Goal: Task Accomplishment & Management: Complete application form

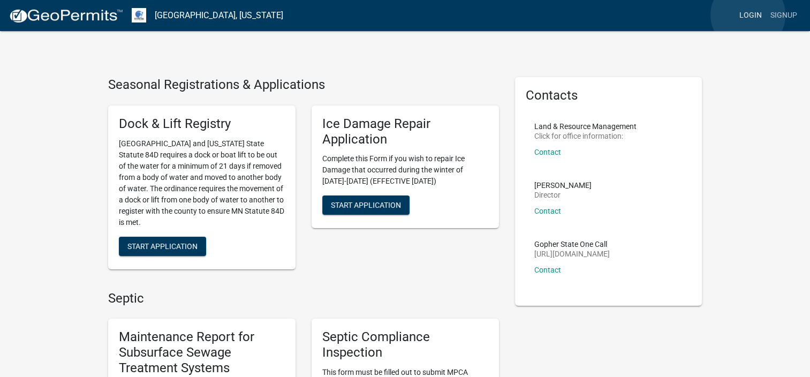
click at [748, 15] on link "Login" at bounding box center [750, 15] width 31 height 20
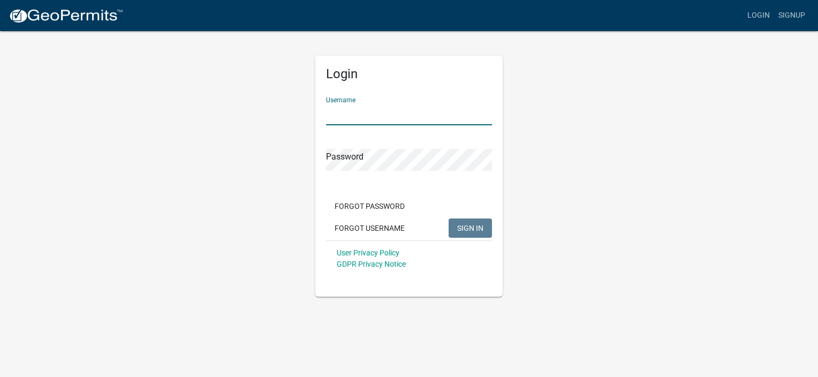
click at [402, 116] on input "Username" at bounding box center [409, 114] width 166 height 22
type input "jbubach"
click at [462, 227] on span "SIGN IN" at bounding box center [470, 227] width 26 height 9
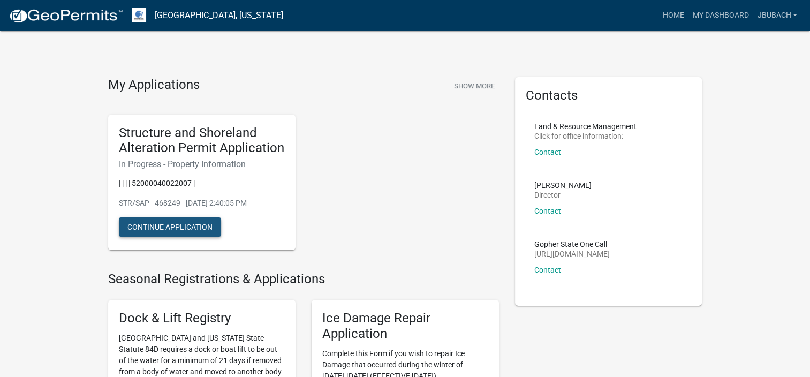
click at [185, 225] on button "Continue Application" at bounding box center [170, 226] width 102 height 19
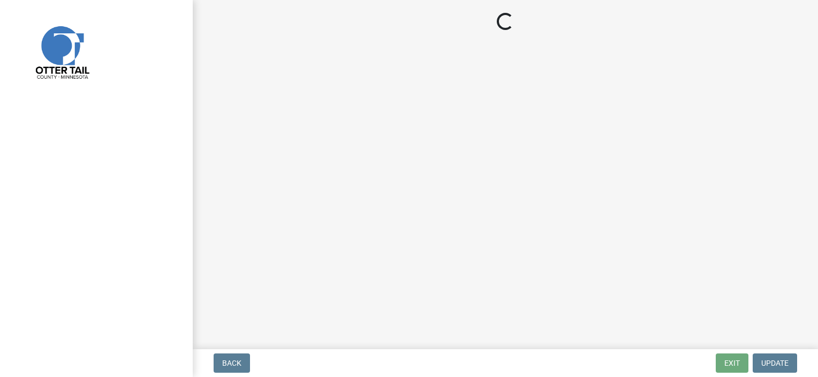
select select "7a383bc9-1ab3-45d1-a8e2-10abd99d8c01"
select select "9f52d7c9-96dd-4370-b810-ce091165f7c2"
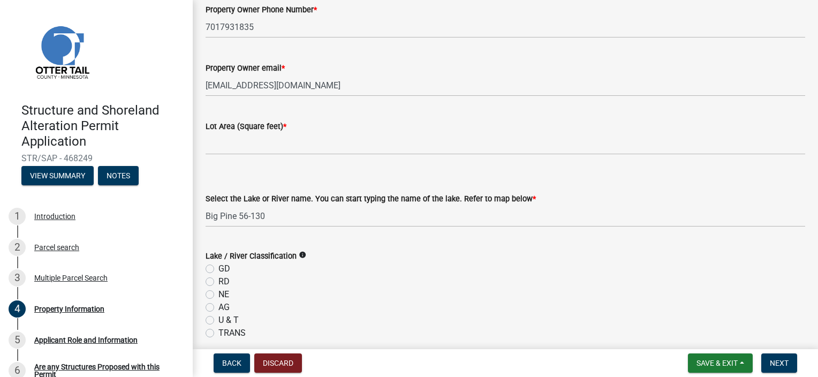
scroll to position [178, 0]
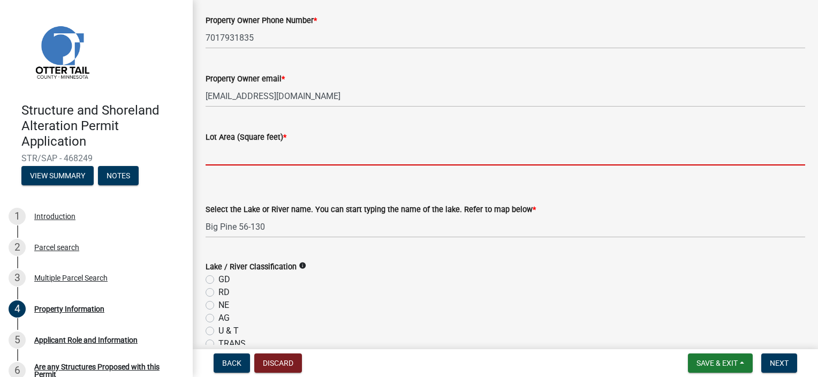
click at [227, 150] on input "text" at bounding box center [504, 154] width 599 height 22
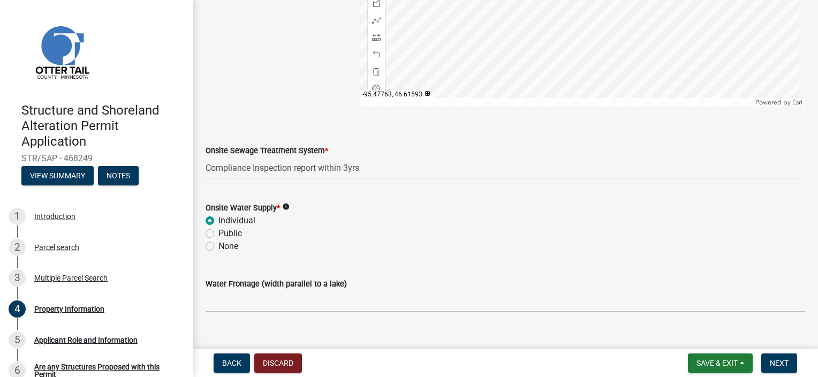
scroll to position [734, 0]
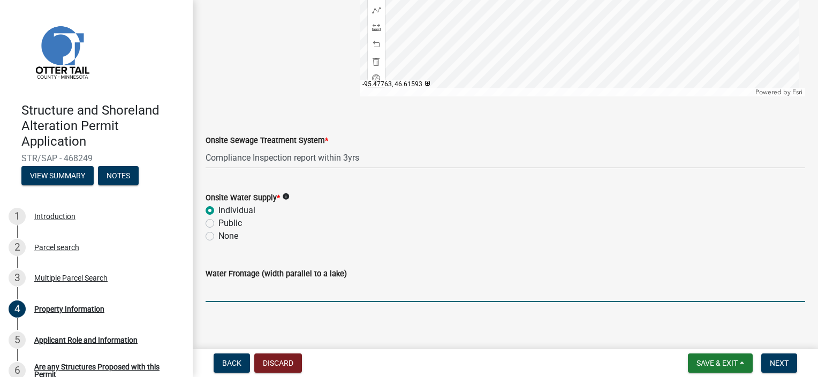
type input "18441"
click at [330, 293] on input "Water Frontage (width parallel to a lake)" at bounding box center [504, 291] width 599 height 22
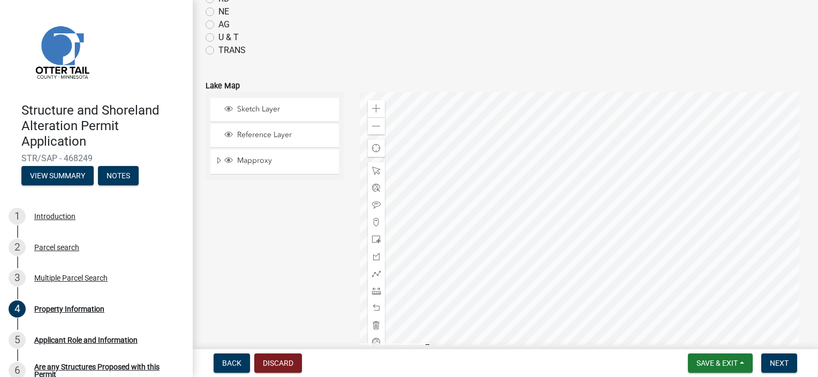
scroll to position [421, 0]
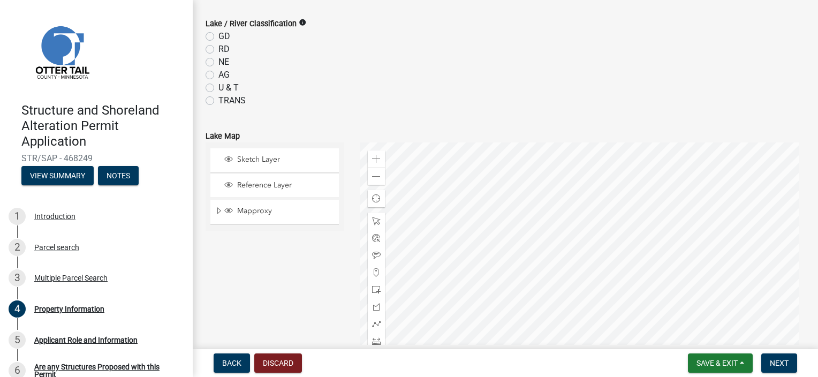
type input "120 ft"
click at [299, 24] on icon "info" at bounding box center [302, 22] width 7 height 7
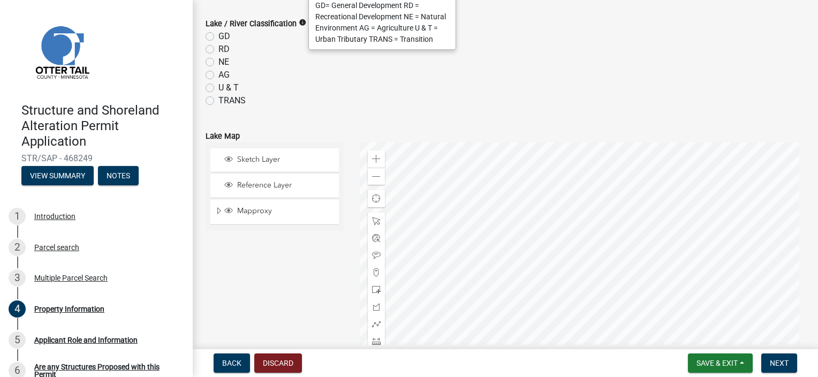
click at [218, 34] on label "GD" at bounding box center [224, 36] width 12 height 13
click at [218, 34] on input "GD" at bounding box center [221, 33] width 7 height 7
radio input "true"
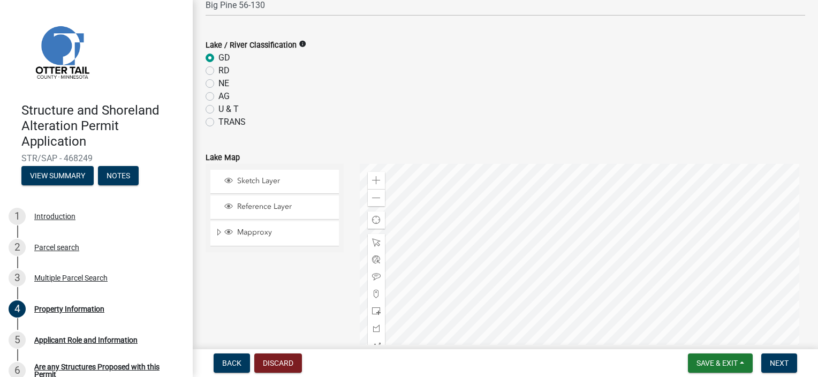
scroll to position [378, 0]
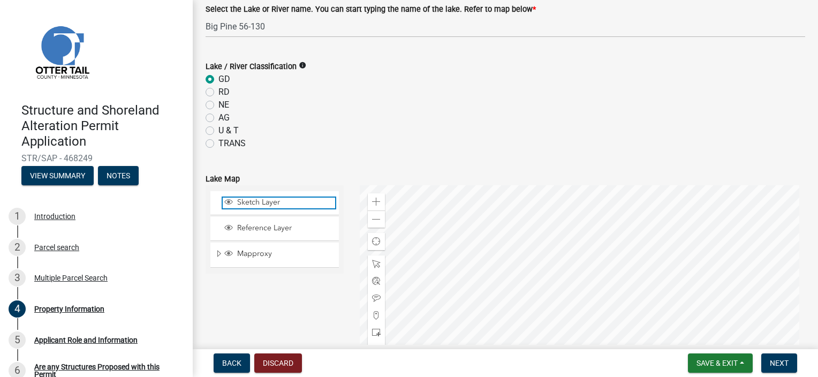
click at [258, 201] on span "Sketch Layer" at bounding box center [284, 202] width 101 height 10
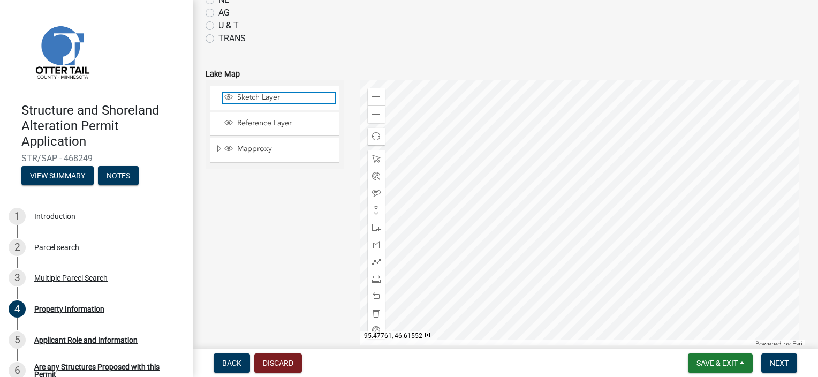
scroll to position [485, 0]
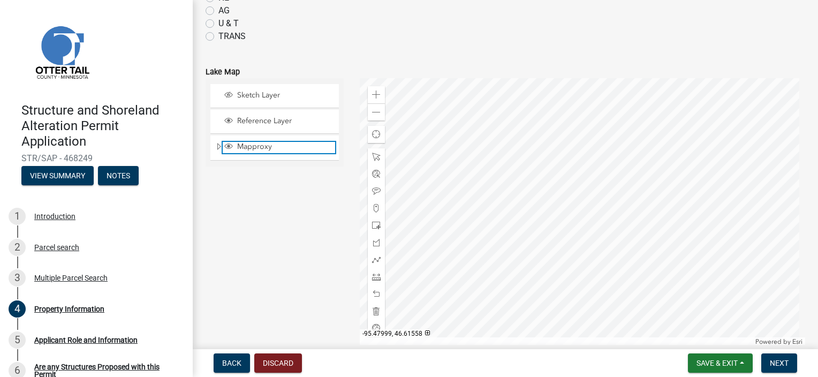
click at [258, 148] on span "Mapproxy" at bounding box center [284, 147] width 101 height 10
click at [223, 148] on span "Layer List" at bounding box center [229, 147] width 12 height 11
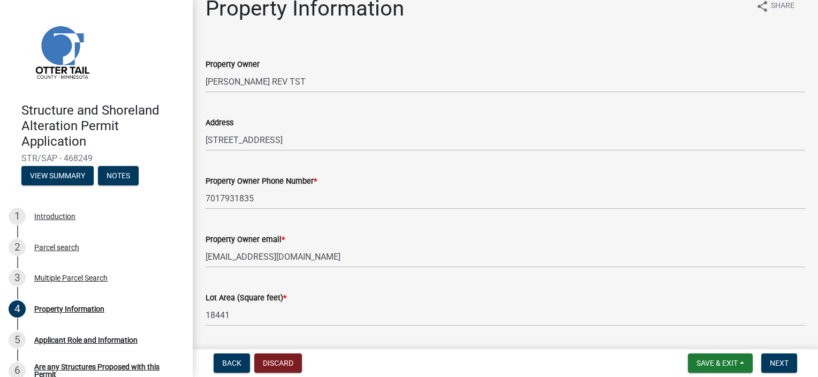
scroll to position [0, 0]
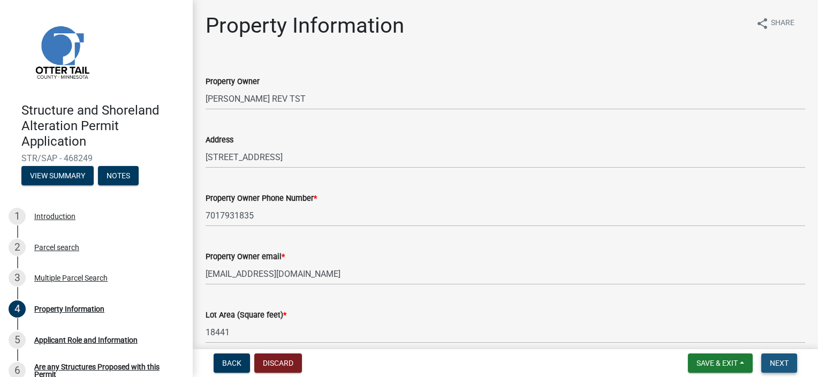
click at [784, 360] on span "Next" at bounding box center [778, 363] width 19 height 9
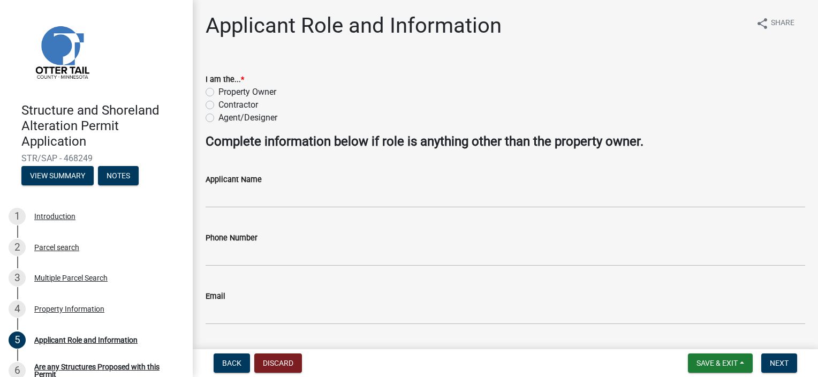
click at [218, 92] on label "Property Owner" at bounding box center [247, 92] width 58 height 13
click at [218, 92] on input "Property Owner" at bounding box center [221, 89] width 7 height 7
radio input "true"
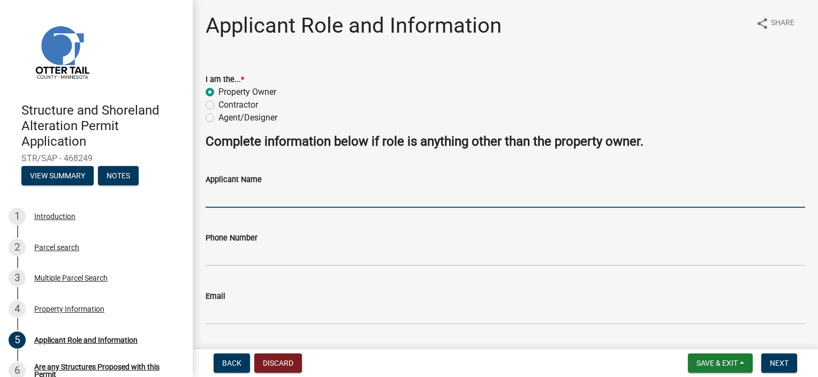
click at [227, 198] on input "Applicant Name" at bounding box center [504, 197] width 599 height 22
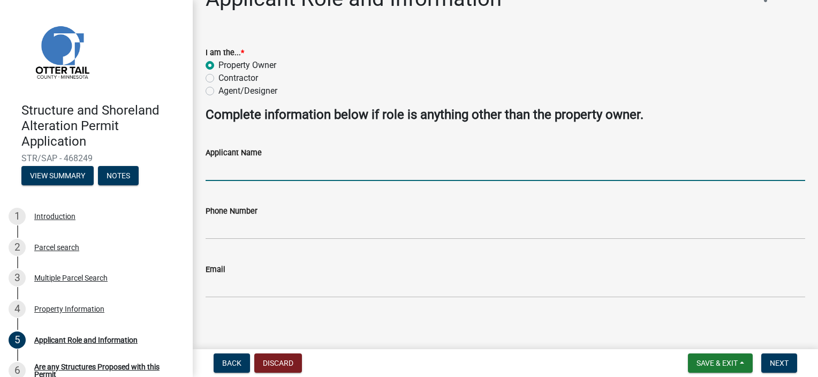
scroll to position [30, 0]
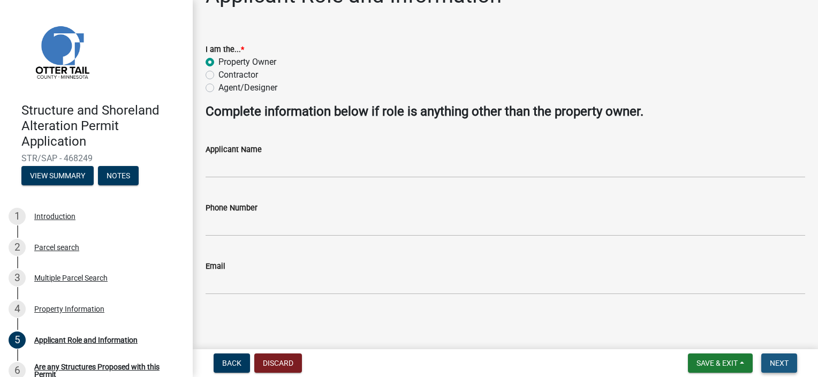
click at [777, 362] on span "Next" at bounding box center [778, 363] width 19 height 9
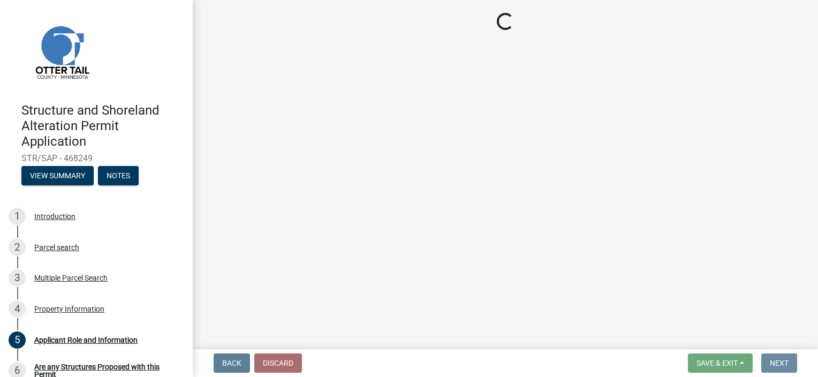
scroll to position [0, 0]
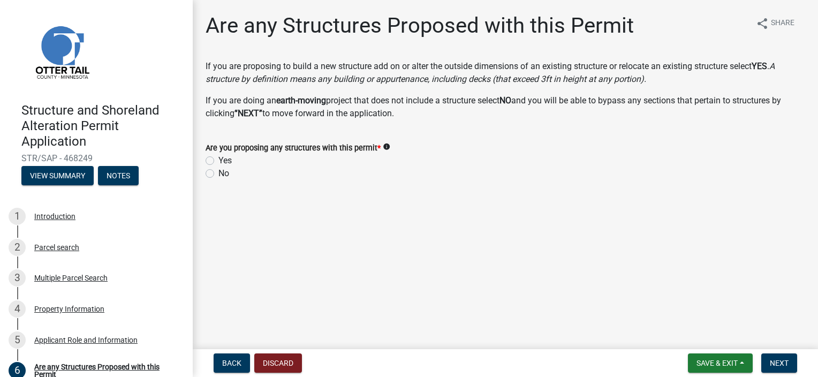
click at [218, 159] on label "Yes" at bounding box center [224, 160] width 13 height 13
click at [218, 159] on input "Yes" at bounding box center [221, 157] width 7 height 7
radio input "true"
click at [779, 359] on span "Next" at bounding box center [778, 363] width 19 height 9
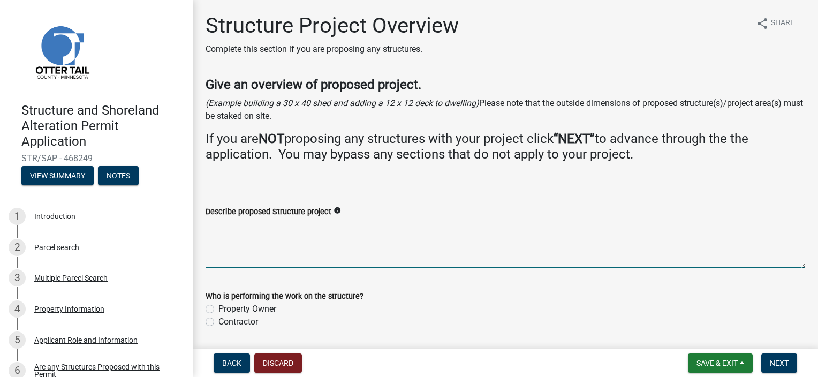
click at [342, 246] on textarea "Describe proposed Structure project" at bounding box center [504, 243] width 599 height 50
type textarea "Connecting the cabin to the garage with a 342 square foot room"
click at [218, 321] on label "Contractor" at bounding box center [238, 321] width 40 height 13
click at [218, 321] on input "Contractor" at bounding box center [221, 318] width 7 height 7
radio input "true"
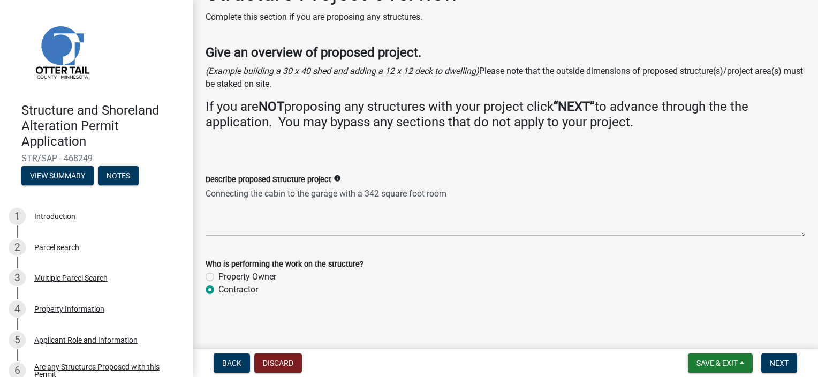
scroll to position [35, 0]
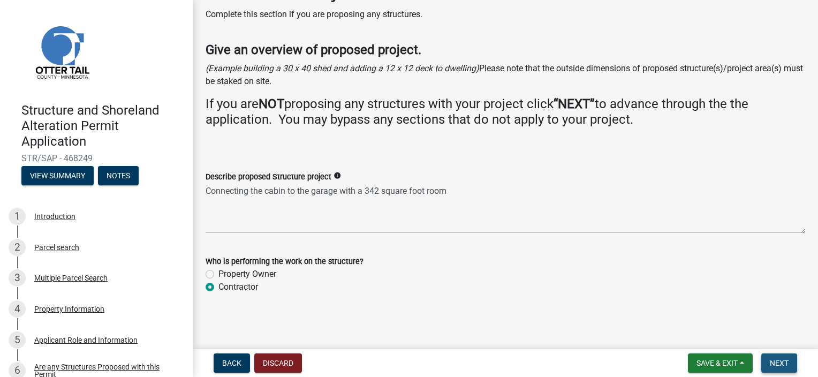
click at [776, 363] on span "Next" at bounding box center [778, 363] width 19 height 9
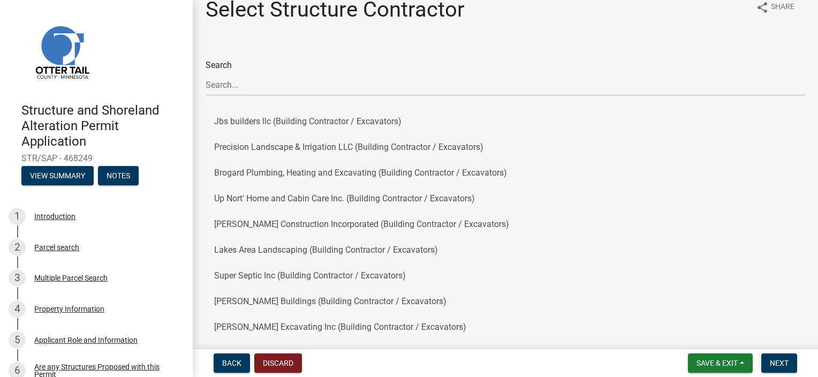
scroll to position [0, 0]
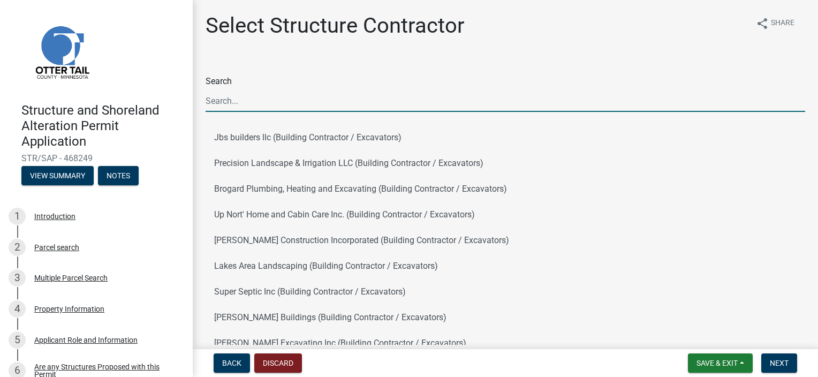
click at [212, 97] on input "Search" at bounding box center [504, 101] width 599 height 22
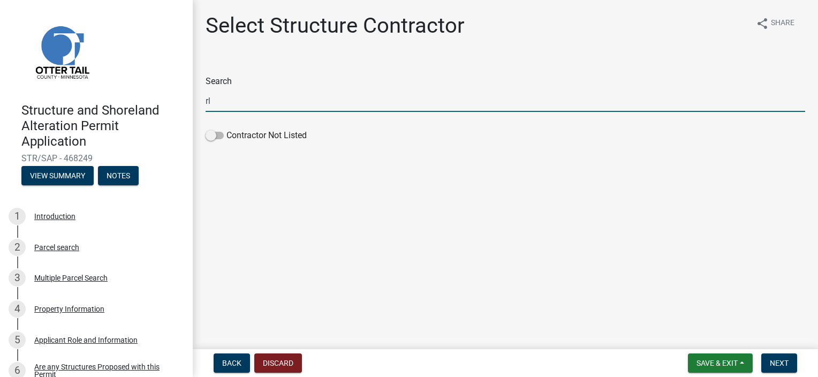
type input "r"
type input "m"
type input "r"
type input "R"
type input "r"
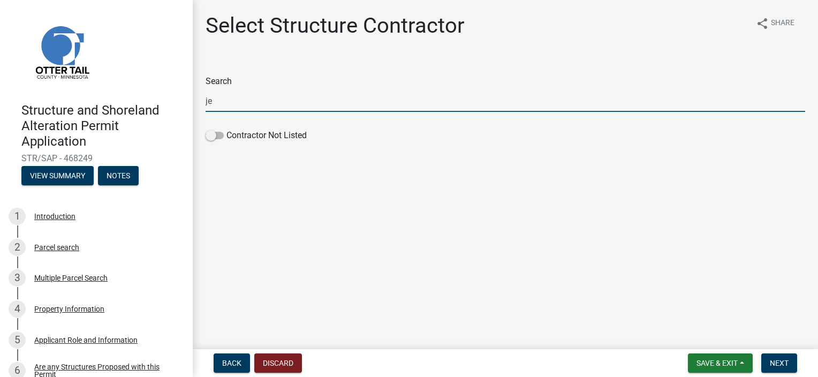
type input "j"
type input "m"
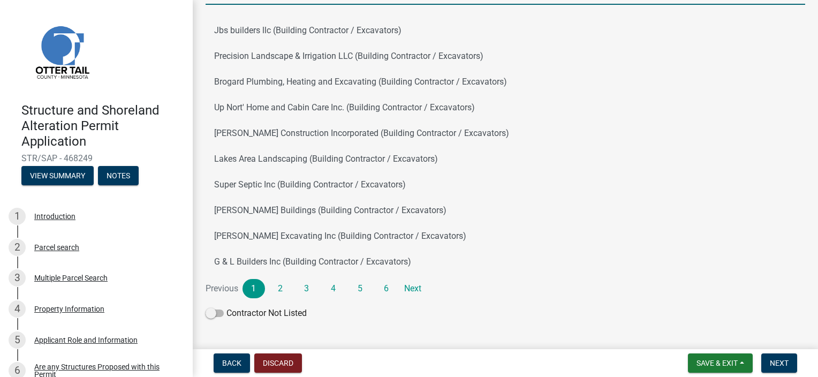
scroll to position [136, 0]
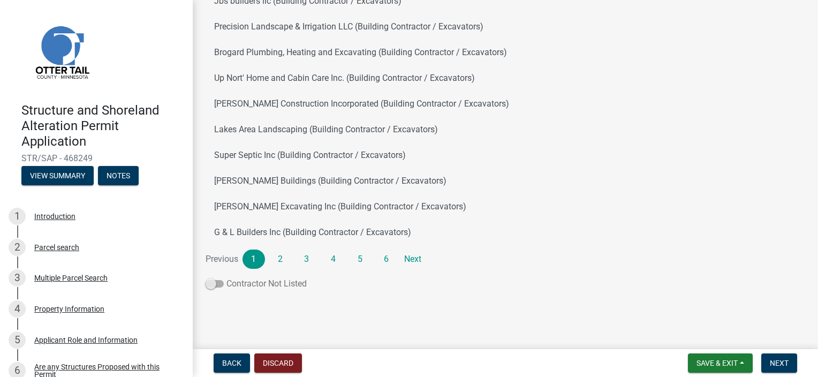
click at [219, 284] on span at bounding box center [214, 283] width 18 height 7
click at [226, 277] on input "Contractor Not Listed" at bounding box center [226, 277] width 0 height 0
click at [781, 362] on span "Next" at bounding box center [778, 363] width 19 height 9
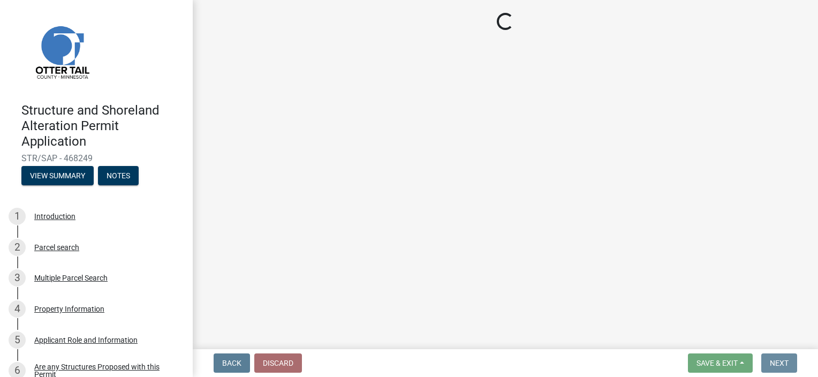
scroll to position [0, 0]
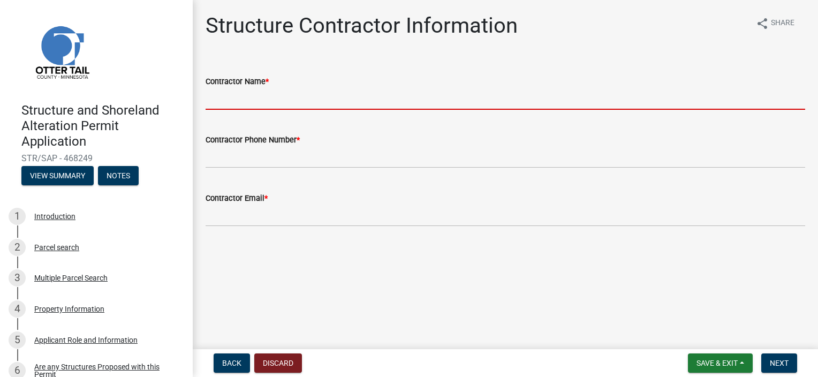
click at [230, 104] on input "Contractor Name *" at bounding box center [504, 99] width 599 height 22
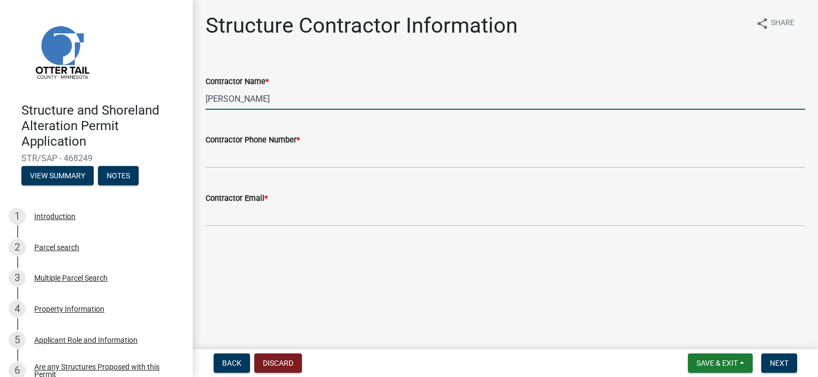
type input "Jeremy Marpoe"
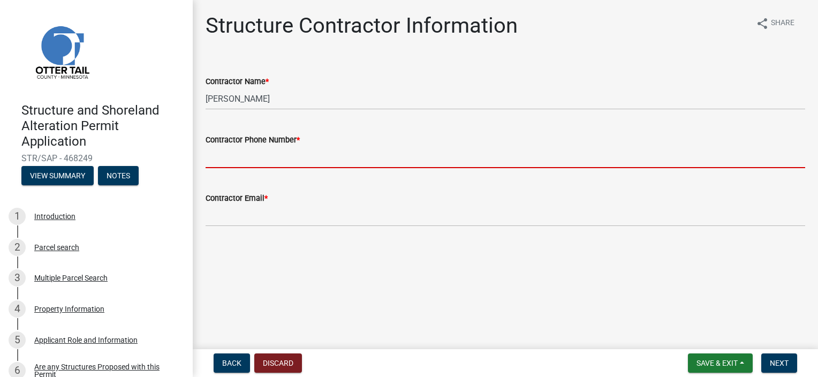
click at [233, 161] on input "Contractor Phone Number *" at bounding box center [504, 157] width 599 height 22
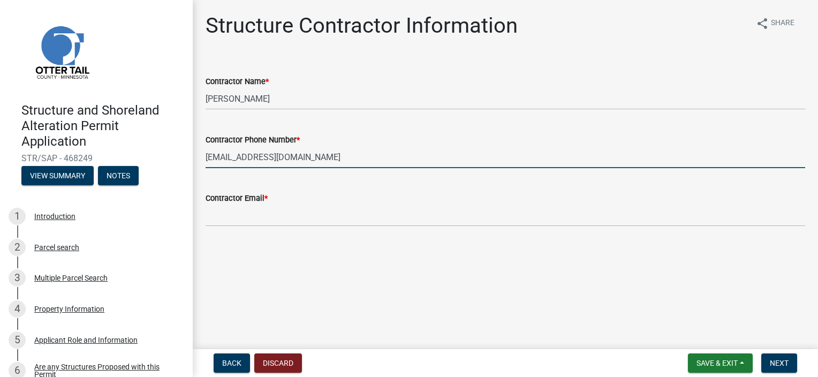
type input "[EMAIL_ADDRESS][DOMAIN_NAME]"
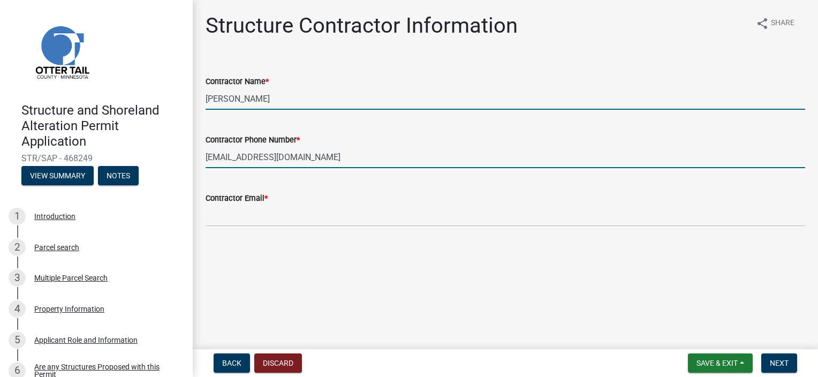
click at [318, 101] on input "Jeremy Marpoe" at bounding box center [504, 99] width 599 height 22
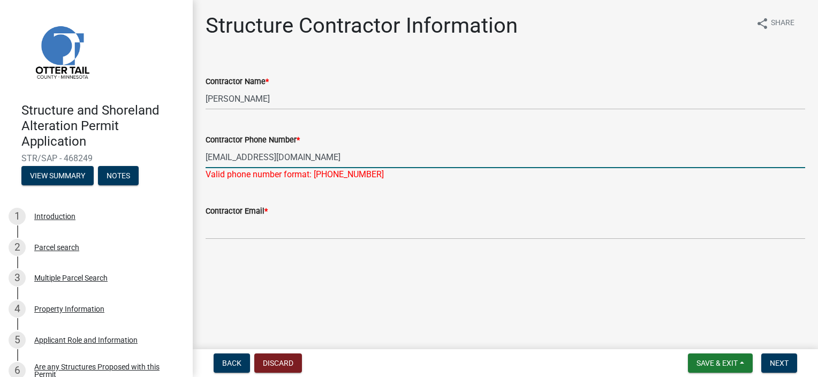
drag, startPoint x: 296, startPoint y: 157, endPoint x: 204, endPoint y: 166, distance: 93.0
click at [204, 166] on div "Contractor Phone Number * mcmarpoe@gmail.com Valid phone number format: 555-555…" at bounding box center [504, 149] width 615 height 63
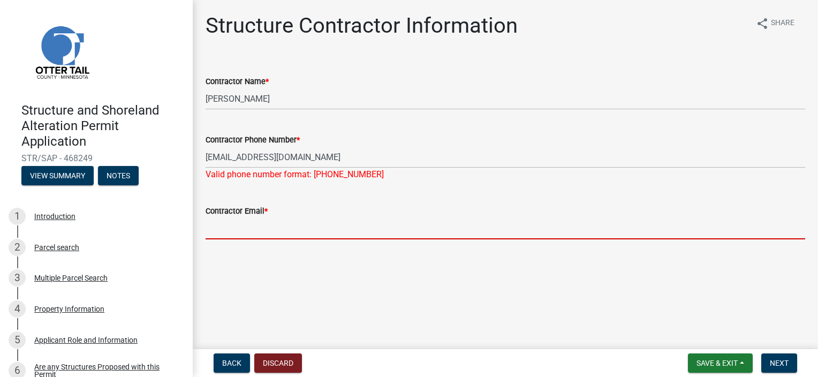
drag, startPoint x: 201, startPoint y: 152, endPoint x: 425, endPoint y: 232, distance: 238.6
click at [425, 232] on input "Contractor Email *" at bounding box center [504, 228] width 599 height 22
click at [229, 223] on input "Contractor Email *" at bounding box center [504, 228] width 599 height 22
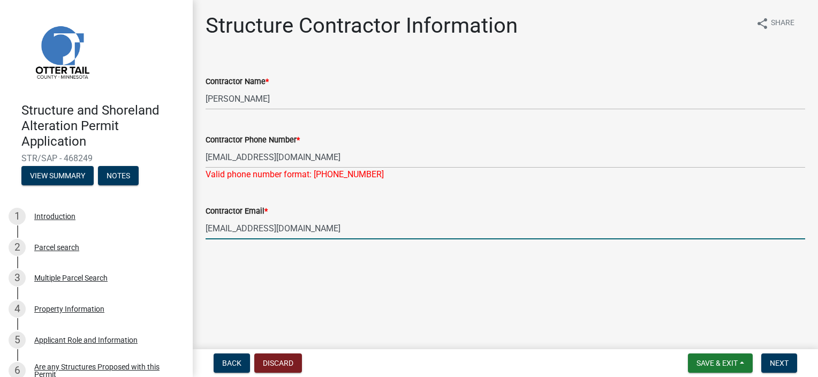
type input "[EMAIL_ADDRESS][DOMAIN_NAME]"
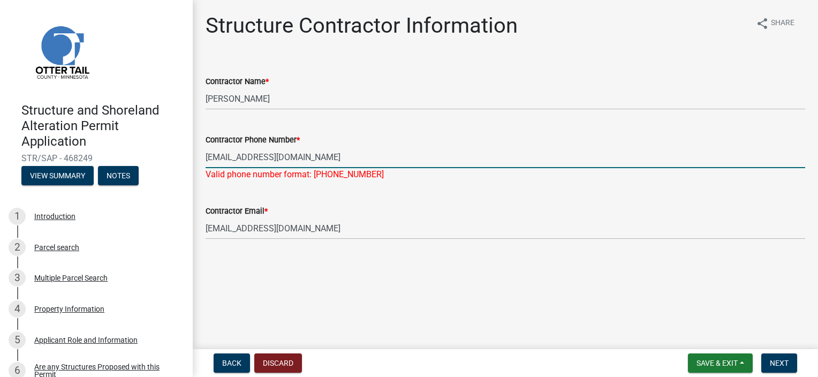
click at [307, 157] on input "[EMAIL_ADDRESS][DOMAIN_NAME]" at bounding box center [504, 157] width 599 height 22
type input "m"
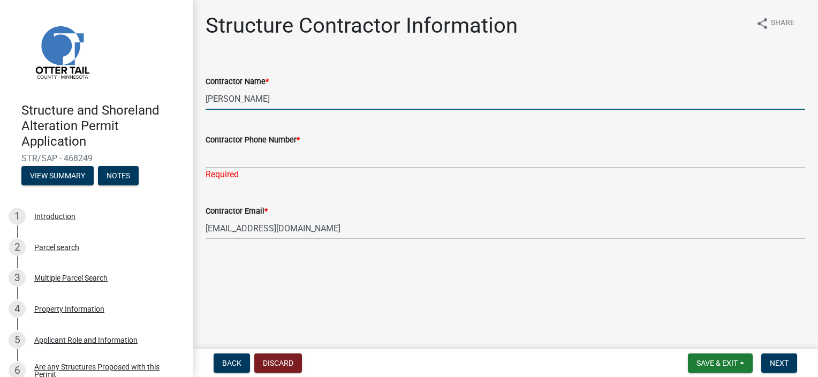
click at [296, 91] on input "Jeremy Marpoe" at bounding box center [504, 99] width 599 height 22
type input "[PERSON_NAME] ([PERSON_NAME] Construction)"
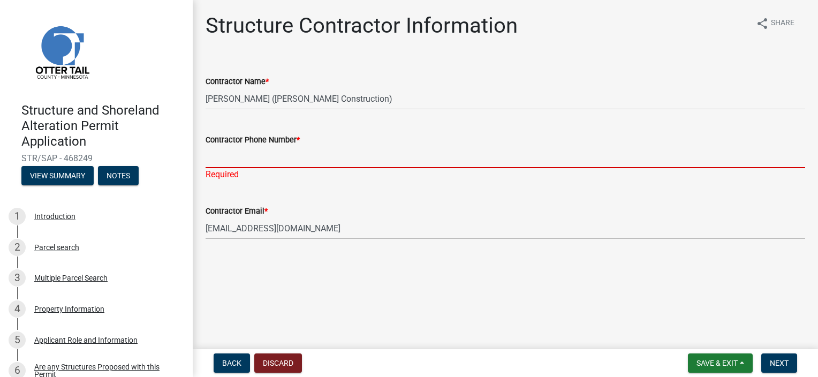
click at [232, 163] on input "Contractor Phone Number *" at bounding box center [504, 157] width 599 height 22
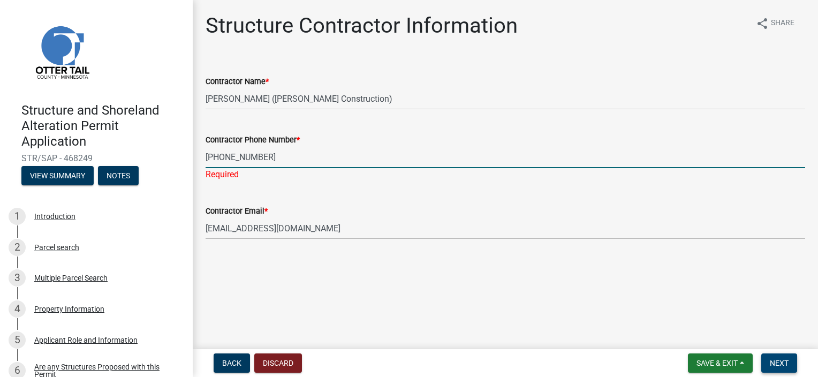
type input "[PHONE_NUMBER]"
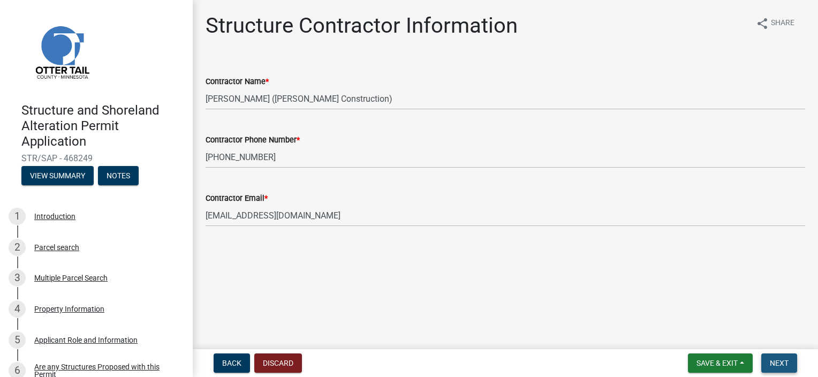
click at [778, 363] on span "Next" at bounding box center [778, 363] width 19 height 9
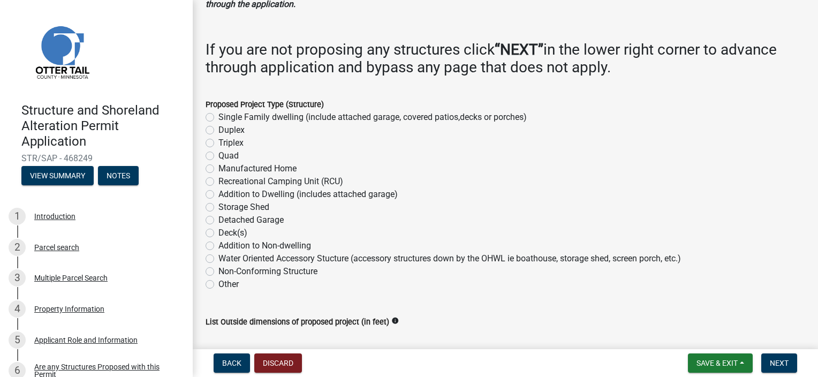
scroll to position [128, 0]
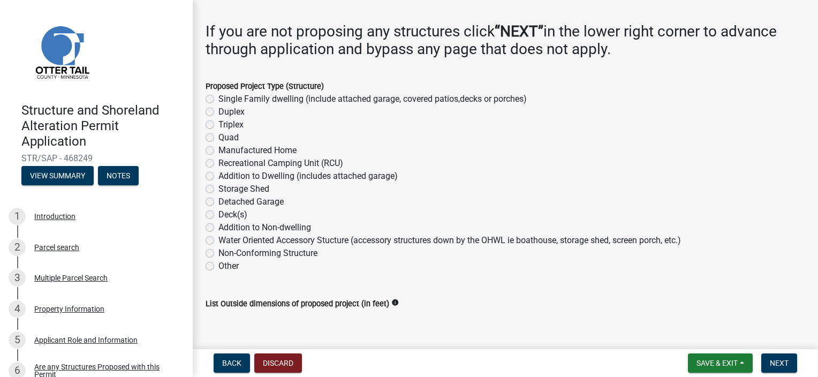
click at [218, 178] on label "Addition to Dwelling (includes attached garage)" at bounding box center [307, 176] width 179 height 13
click at [218, 177] on input "Addition to Dwelling (includes attached garage)" at bounding box center [221, 173] width 7 height 7
radio input "true"
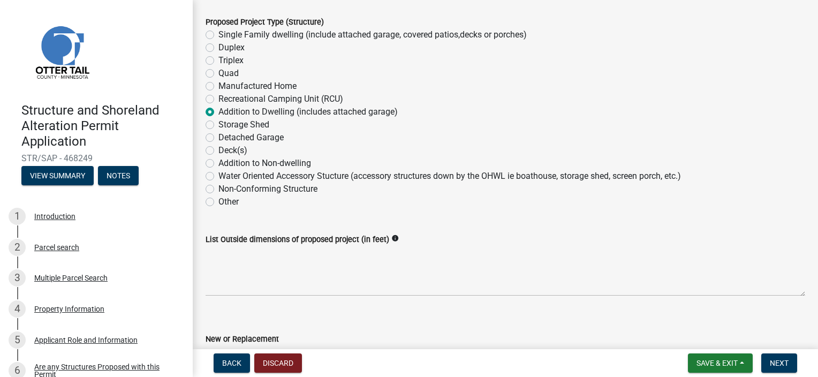
scroll to position [214, 0]
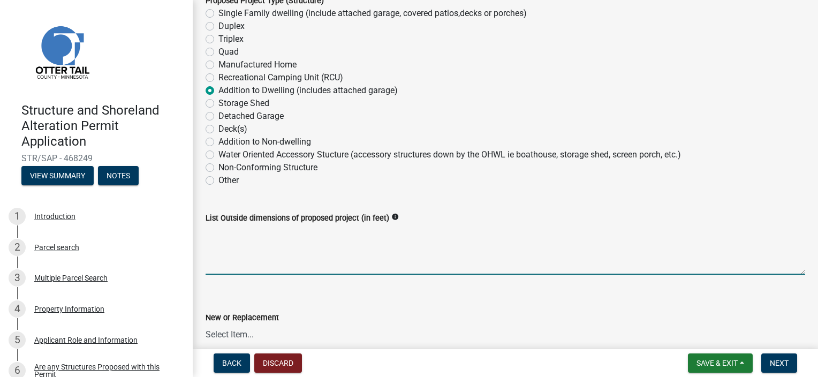
click at [209, 243] on textarea "List Outside dimensions of proposed project (in feet)" at bounding box center [504, 249] width 599 height 50
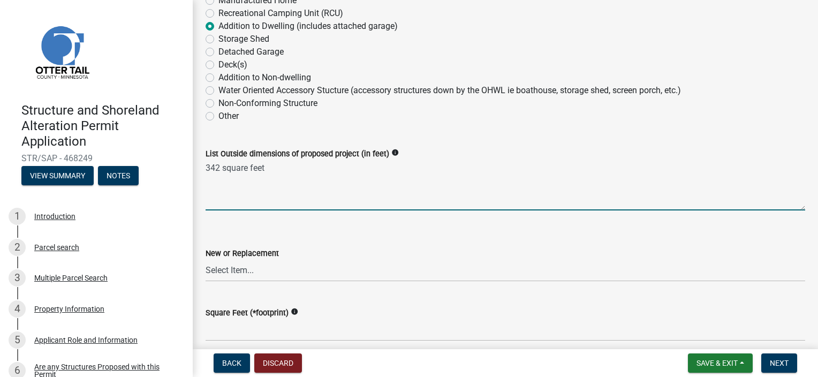
scroll to position [321, 0]
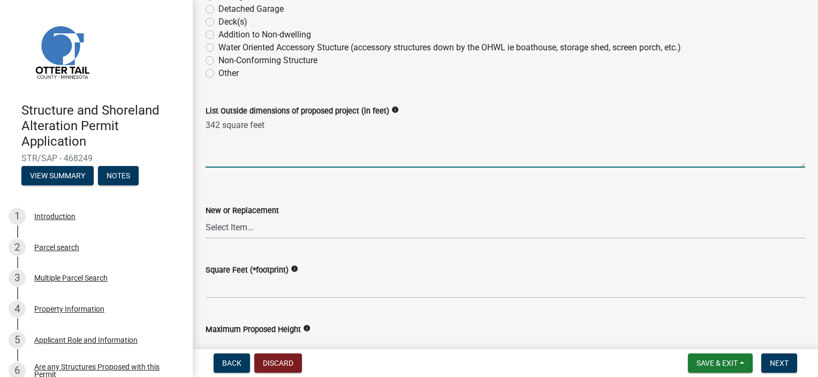
type textarea "342 square feet"
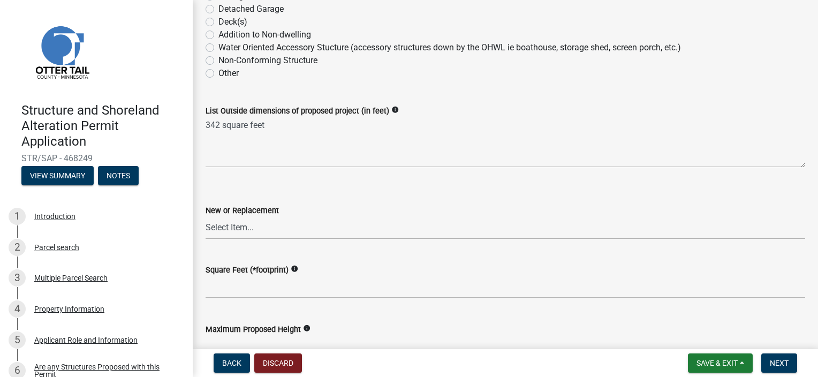
click at [348, 229] on select "Select Item... New Replacement" at bounding box center [504, 228] width 599 height 22
click at [205, 217] on select "Select Item... New Replacement" at bounding box center [504, 228] width 599 height 22
select select "c185e313-3403-4239-bd61-bb563c58a77a"
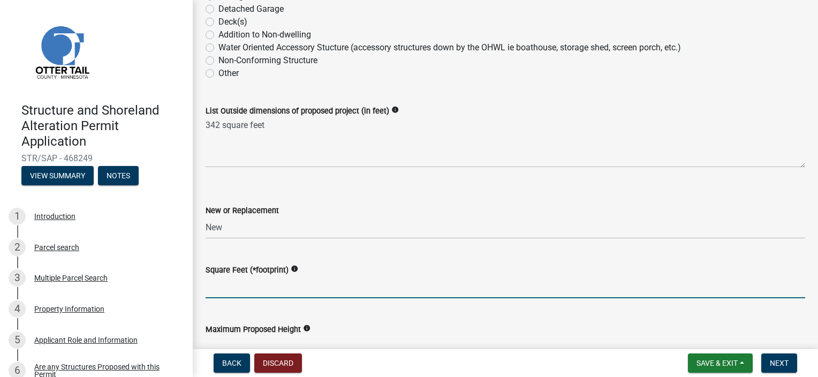
click at [237, 284] on input "text" at bounding box center [504, 287] width 599 height 22
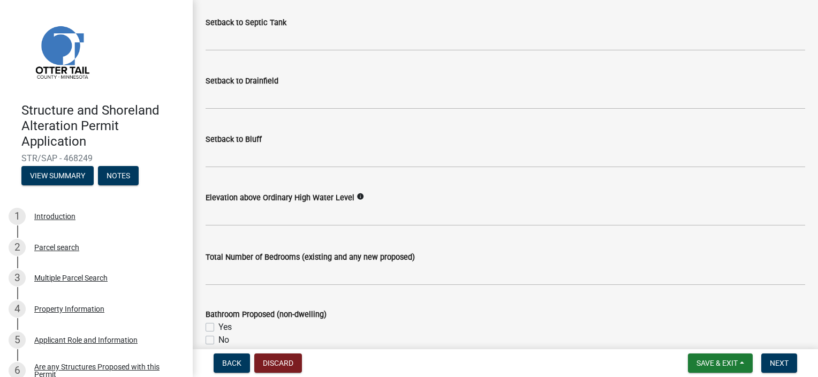
scroll to position [1092, 0]
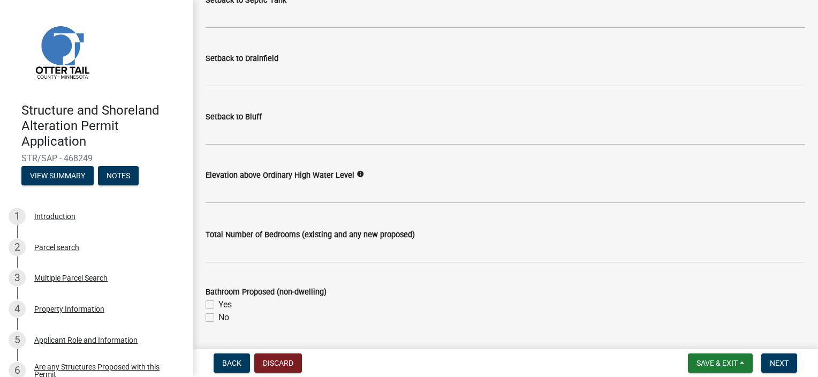
type input "342"
click at [218, 318] on label "No" at bounding box center [223, 317] width 11 height 13
click at [218, 318] on input "No" at bounding box center [221, 314] width 7 height 7
checkbox input "true"
checkbox input "false"
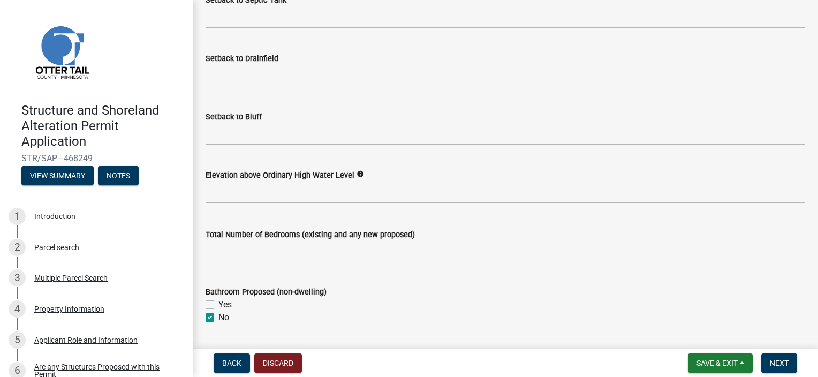
checkbox input "true"
click at [779, 362] on span "Next" at bounding box center [778, 363] width 19 height 9
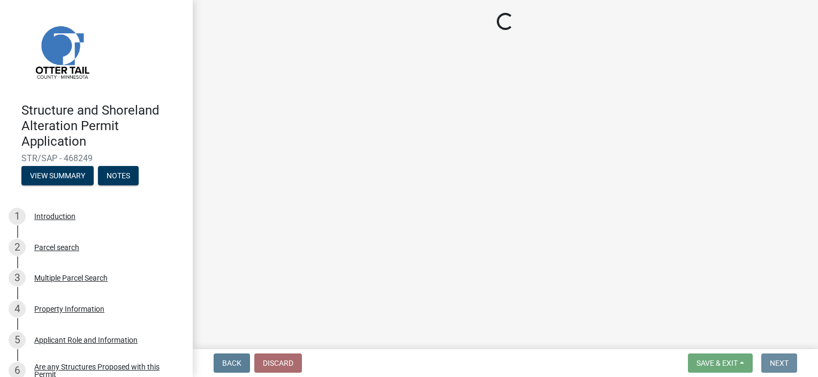
scroll to position [0, 0]
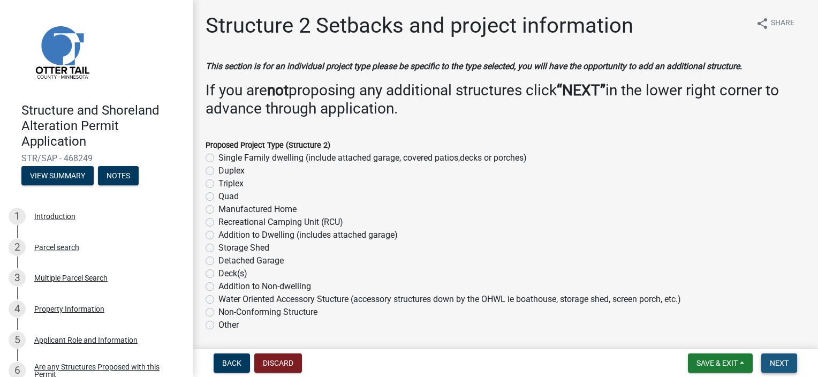
click at [779, 362] on span "Next" at bounding box center [778, 363] width 19 height 9
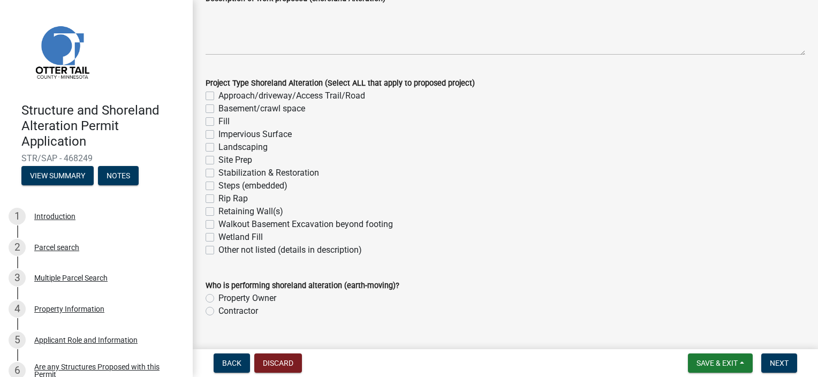
scroll to position [193, 0]
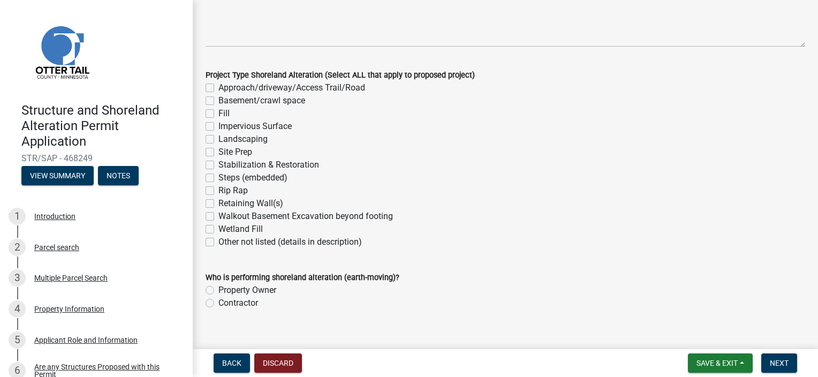
click at [218, 306] on label "Contractor" at bounding box center [238, 302] width 40 height 13
click at [218, 303] on input "Contractor" at bounding box center [221, 299] width 7 height 7
radio input "true"
click at [777, 360] on span "Next" at bounding box center [778, 363] width 19 height 9
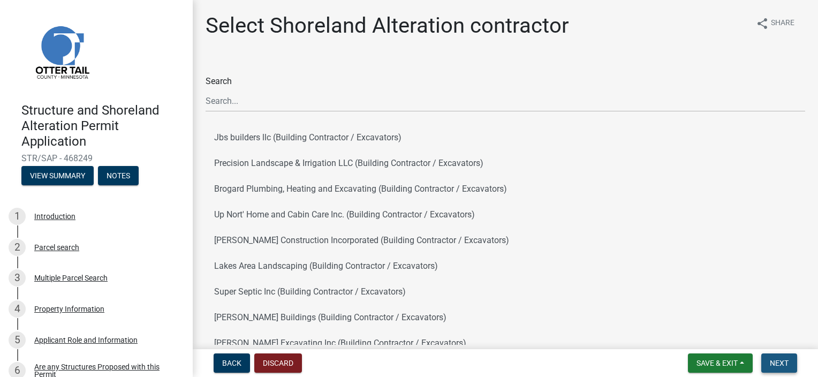
click at [777, 360] on span "Next" at bounding box center [778, 363] width 19 height 9
click at [773, 363] on span "Next" at bounding box center [778, 363] width 19 height 9
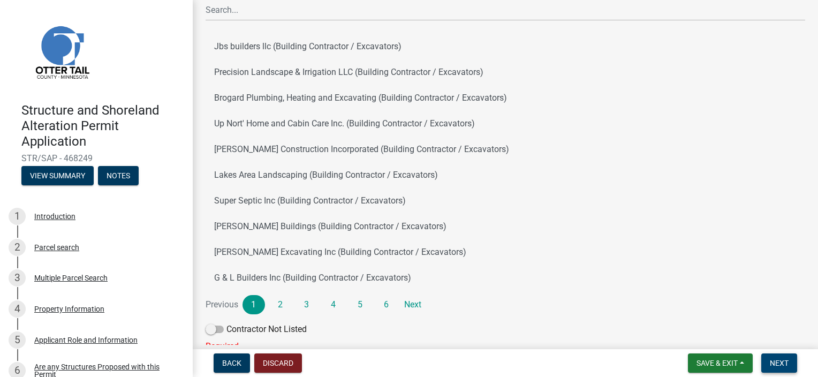
scroll to position [107, 0]
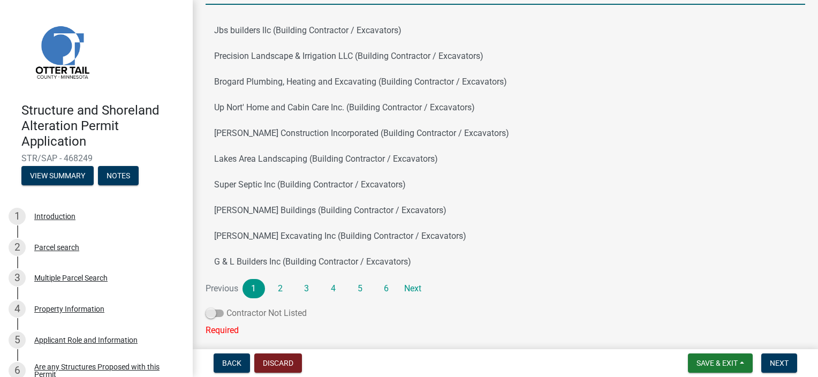
click at [216, 316] on span at bounding box center [214, 312] width 18 height 7
click at [226, 307] on input "Contractor Not Listed" at bounding box center [226, 307] width 0 height 0
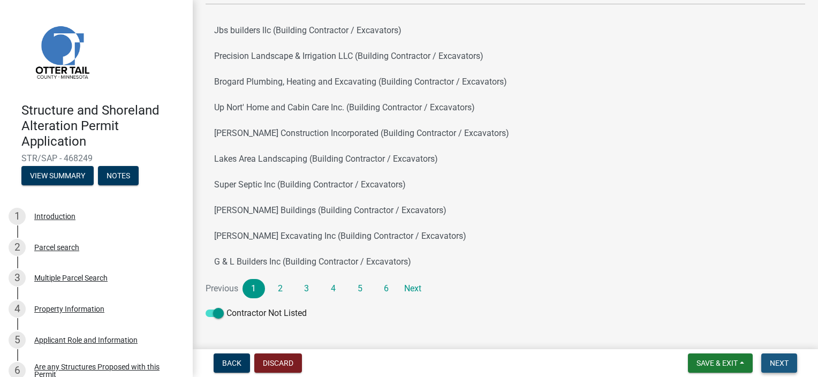
click at [779, 364] on span "Next" at bounding box center [778, 363] width 19 height 9
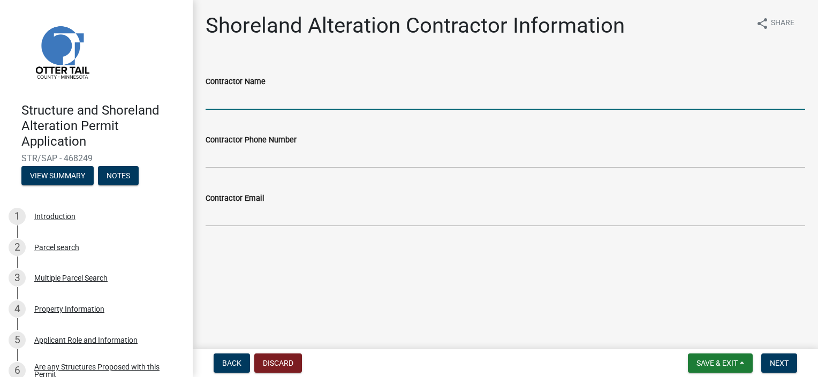
click at [216, 105] on input "Contractor Name" at bounding box center [504, 99] width 599 height 22
type input "Jeremy Marpoe"
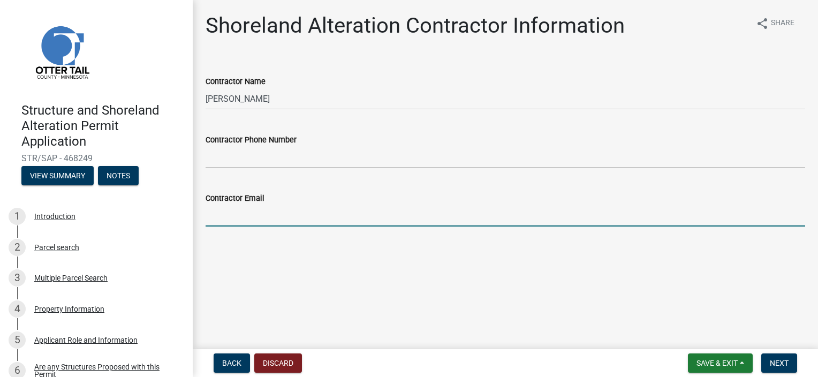
click at [206, 215] on input "Contractor Email" at bounding box center [504, 215] width 599 height 22
type input "[EMAIL_ADDRESS][DOMAIN_NAME]"
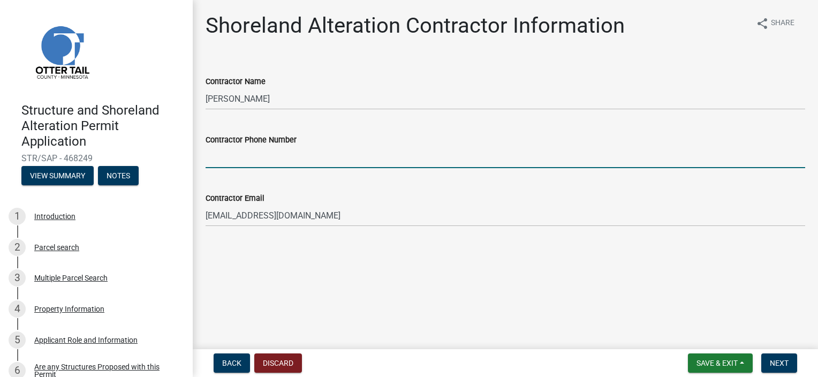
click at [231, 156] on input "Contractor Phone Number" at bounding box center [504, 157] width 599 height 22
type input "[PHONE_NUMBER]"
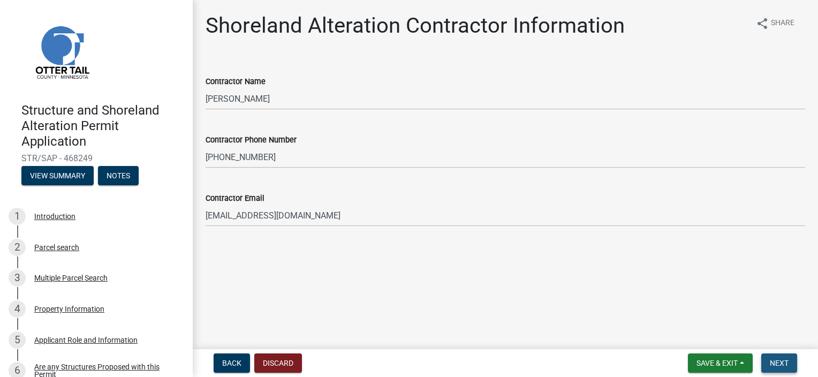
click at [775, 362] on span "Next" at bounding box center [778, 363] width 19 height 9
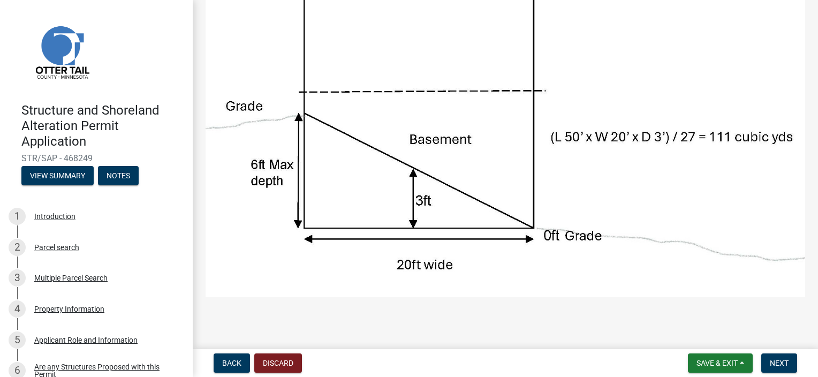
scroll to position [193, 0]
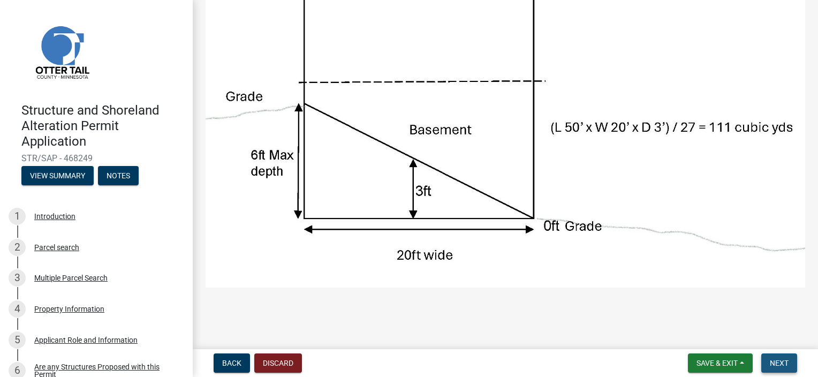
click at [777, 361] on span "Next" at bounding box center [778, 363] width 19 height 9
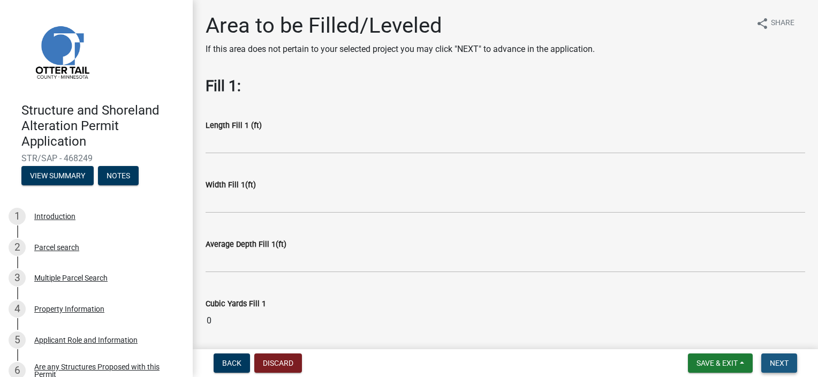
click at [777, 361] on span "Next" at bounding box center [778, 363] width 19 height 9
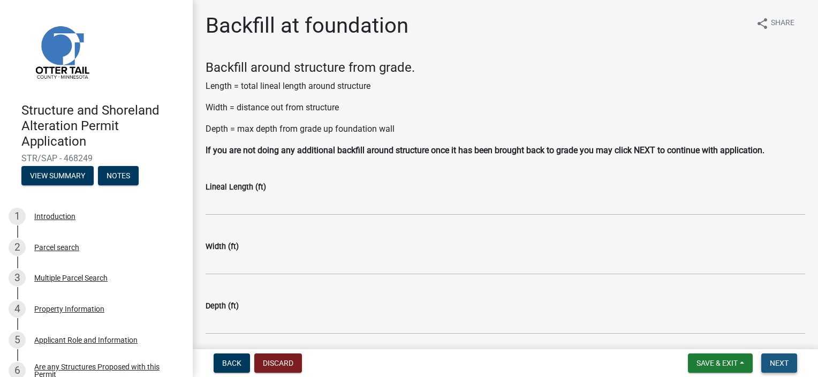
click at [777, 361] on span "Next" at bounding box center [778, 363] width 19 height 9
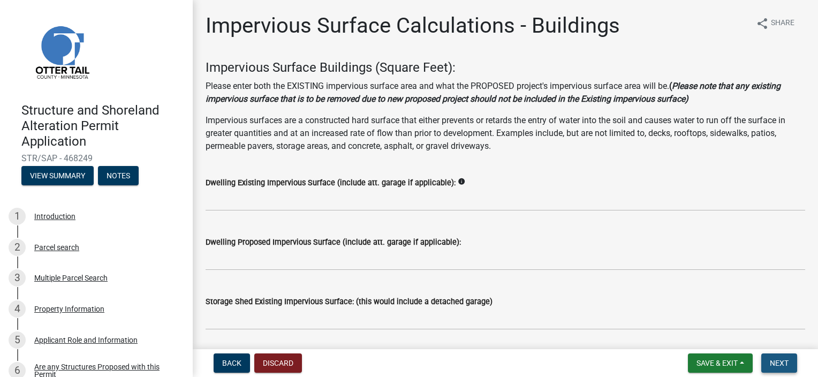
click at [777, 361] on span "Next" at bounding box center [778, 363] width 19 height 9
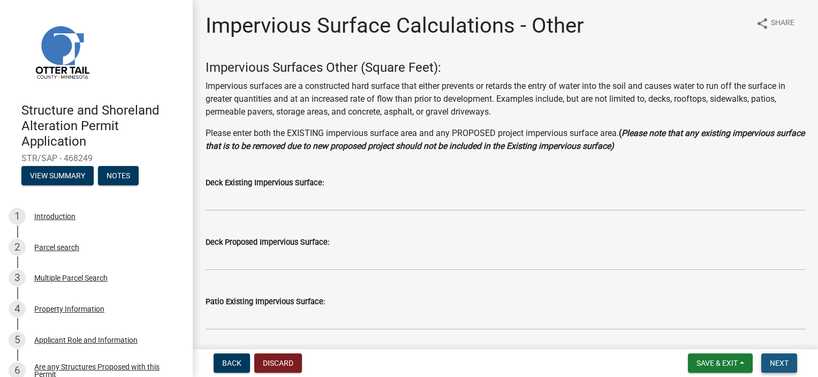
click at [777, 361] on span "Next" at bounding box center [778, 363] width 19 height 9
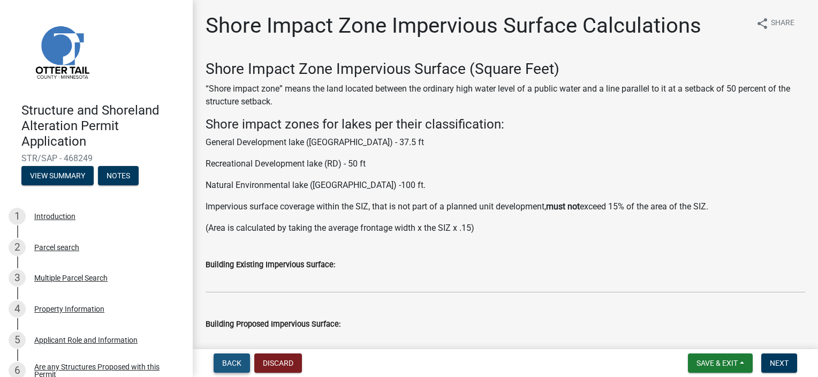
click at [231, 362] on span "Back" at bounding box center [231, 363] width 19 height 9
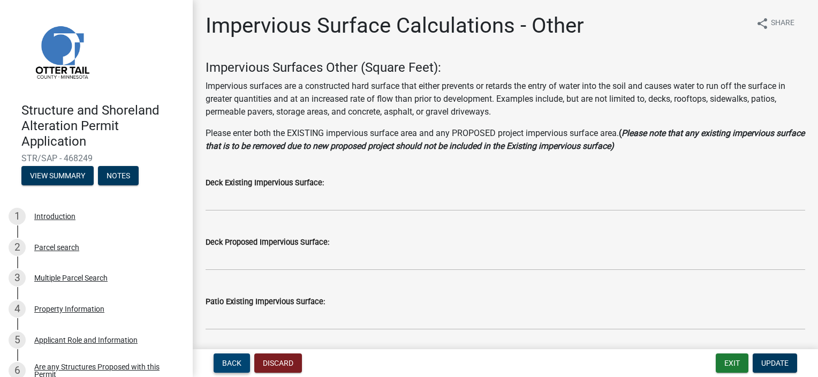
click at [231, 362] on span "Back" at bounding box center [231, 363] width 19 height 9
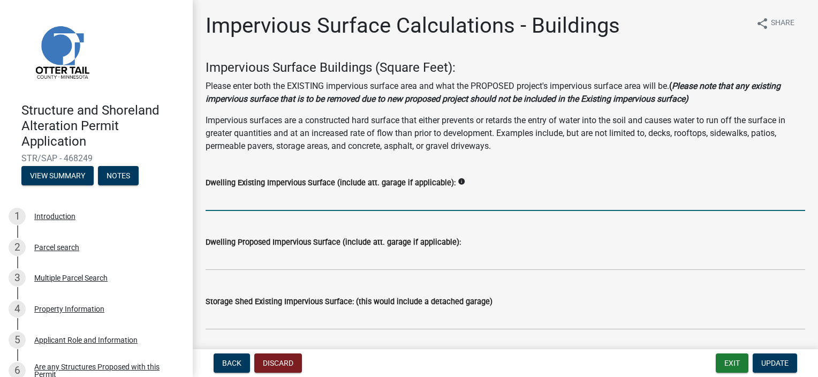
click at [406, 197] on input "text" at bounding box center [504, 200] width 599 height 22
type input "3166"
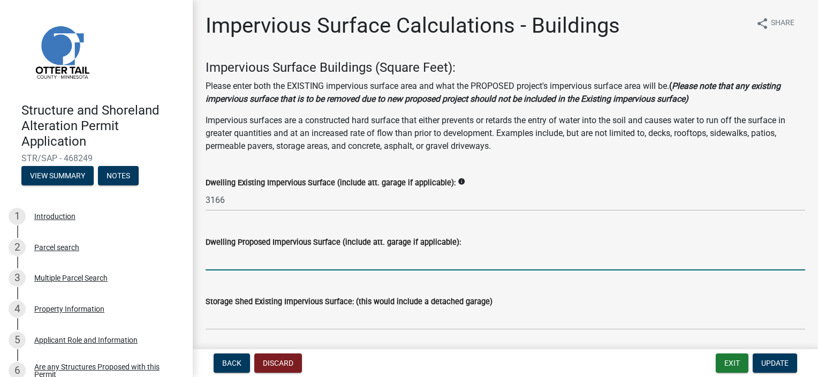
click at [242, 262] on input "text" at bounding box center [504, 259] width 599 height 22
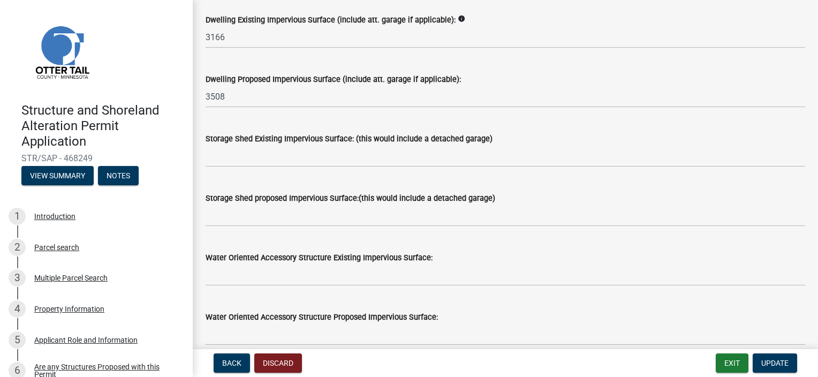
scroll to position [150, 0]
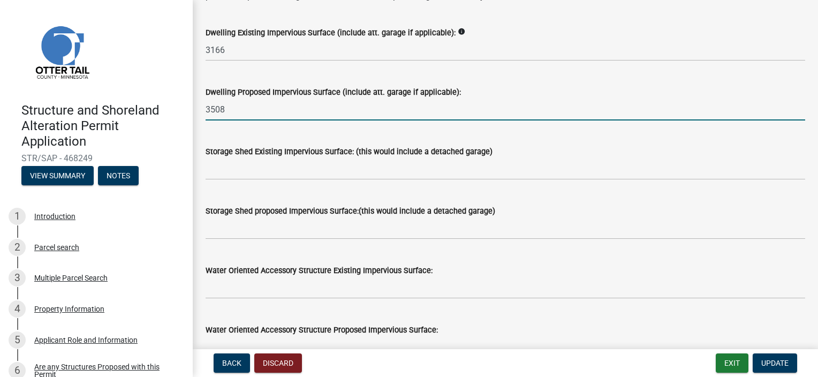
click at [229, 108] on input "3508" at bounding box center [504, 109] width 599 height 22
type input "3"
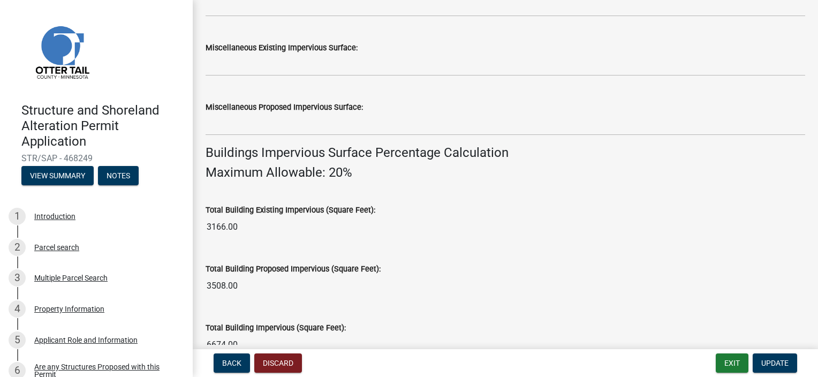
scroll to position [621, 0]
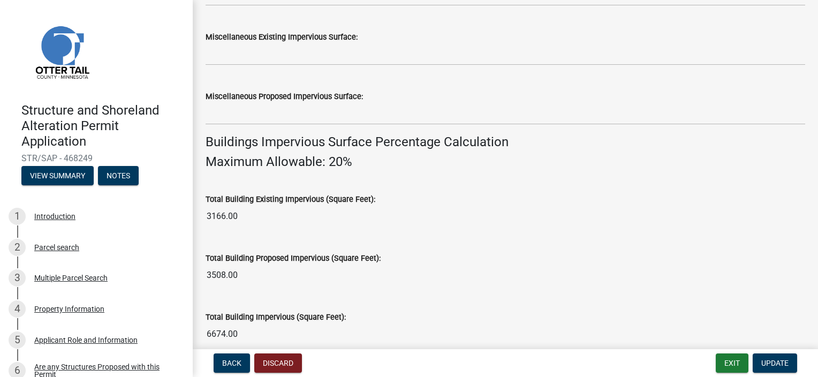
type input "342"
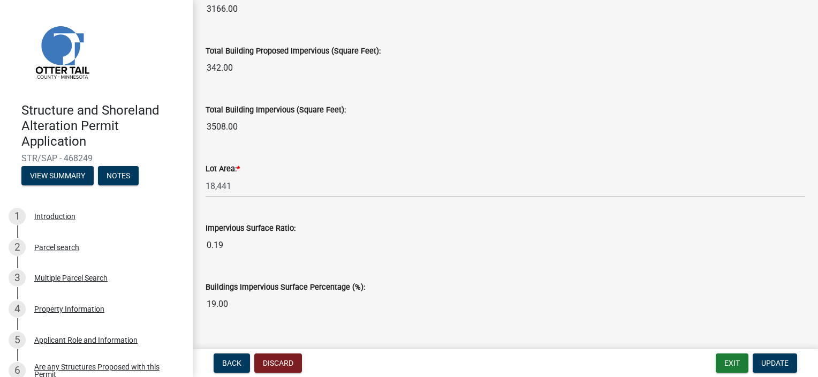
scroll to position [848, 0]
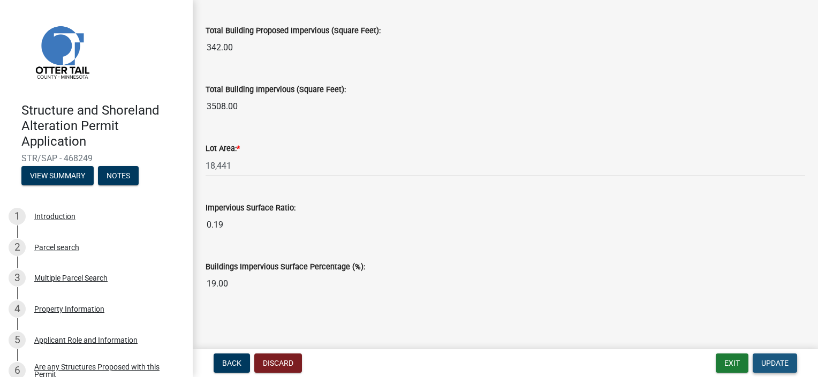
click at [771, 361] on span "Update" at bounding box center [774, 363] width 27 height 9
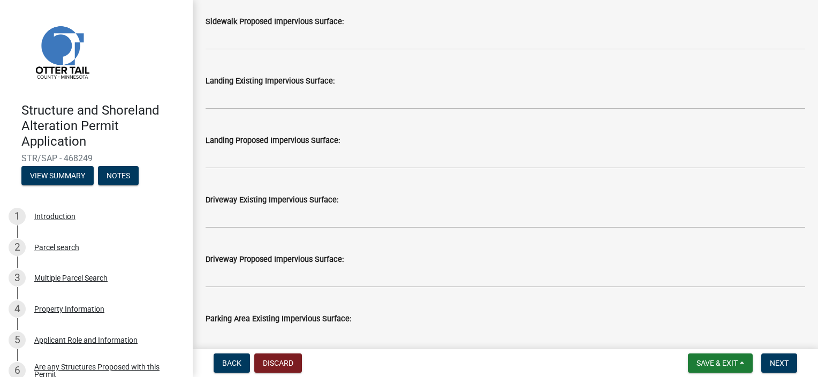
scroll to position [664, 0]
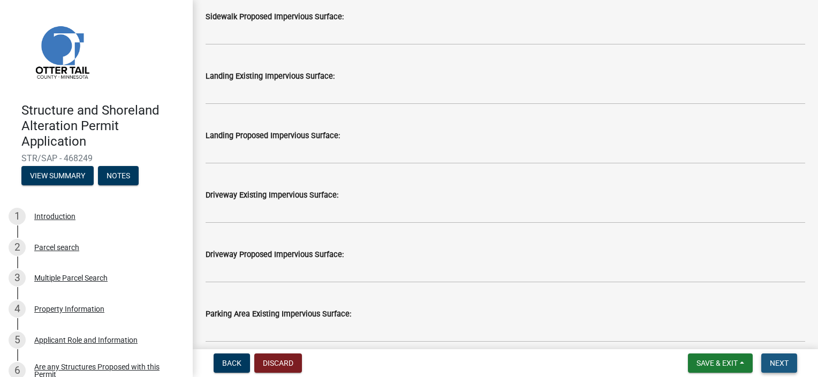
click at [772, 359] on span "Next" at bounding box center [778, 363] width 19 height 9
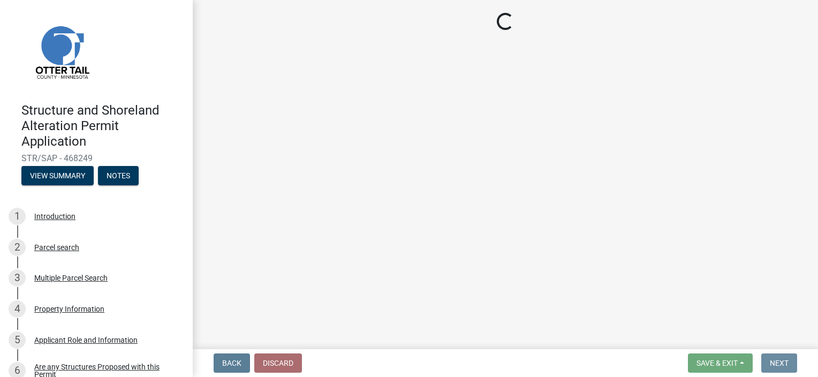
scroll to position [0, 0]
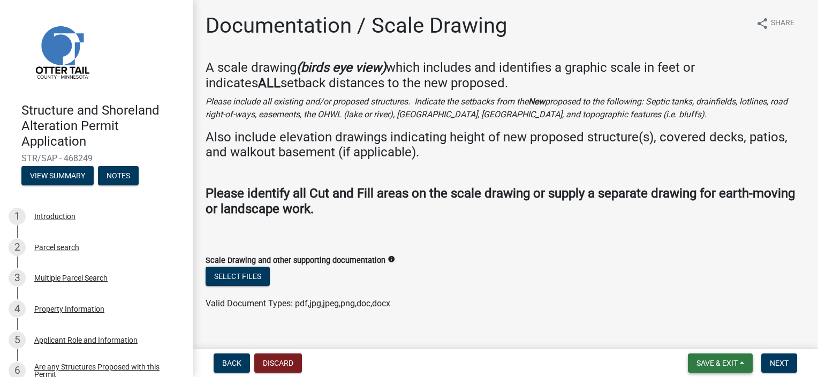
click at [716, 359] on span "Save & Exit" at bounding box center [716, 363] width 41 height 9
click at [693, 310] on button "Save" at bounding box center [710, 309] width 86 height 26
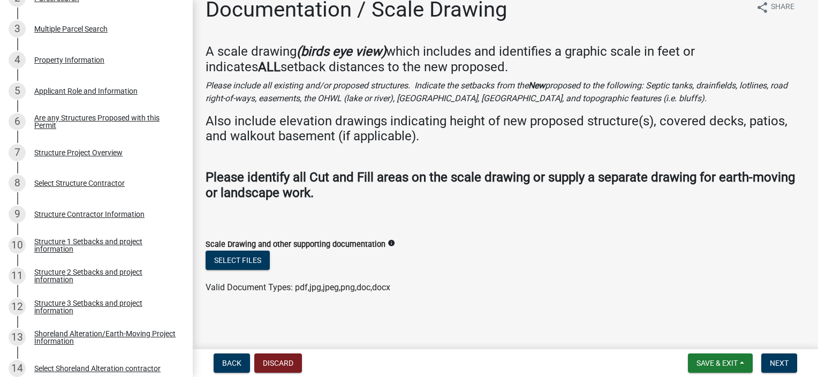
scroll to position [253, 0]
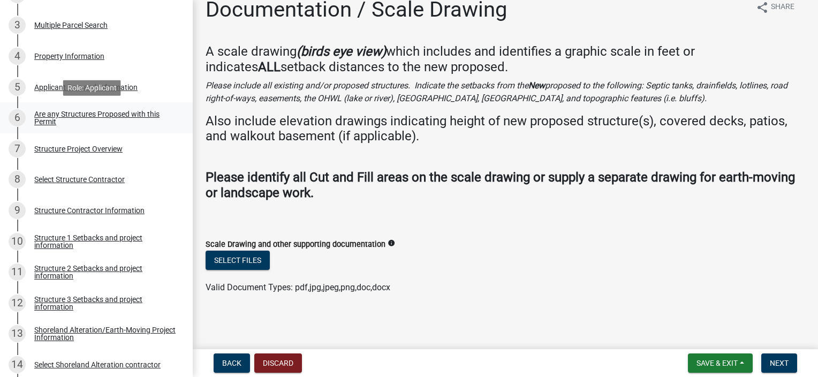
click at [48, 113] on div "Are any Structures Proposed with this Permit" at bounding box center [104, 117] width 141 height 15
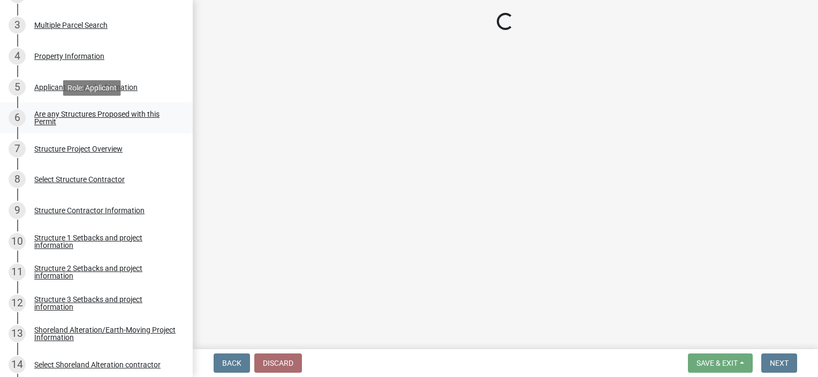
scroll to position [0, 0]
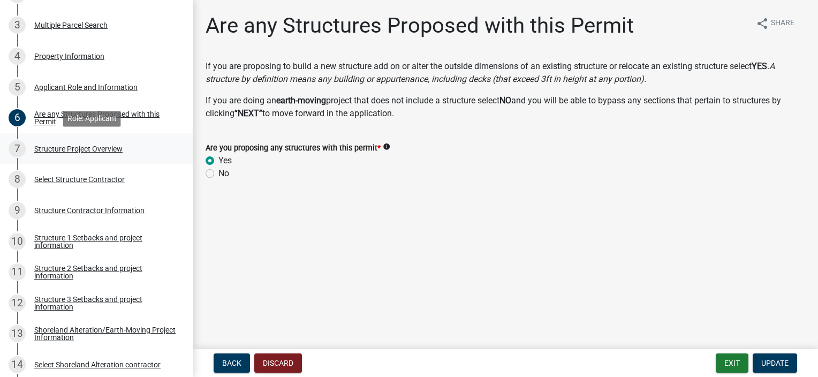
click at [54, 149] on div "Structure Project Overview" at bounding box center [78, 148] width 88 height 7
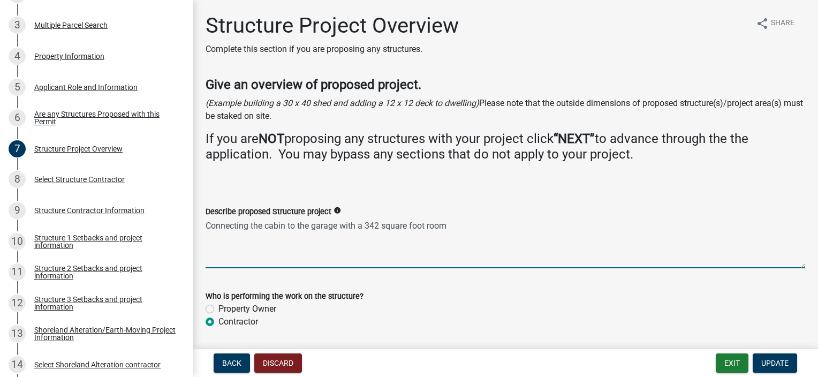
click at [379, 225] on textarea "Connecting the cabin to the garage with a 342 square foot room" at bounding box center [504, 243] width 599 height 50
type textarea "Connecting the cabin to the garage with a 3 square foot room"
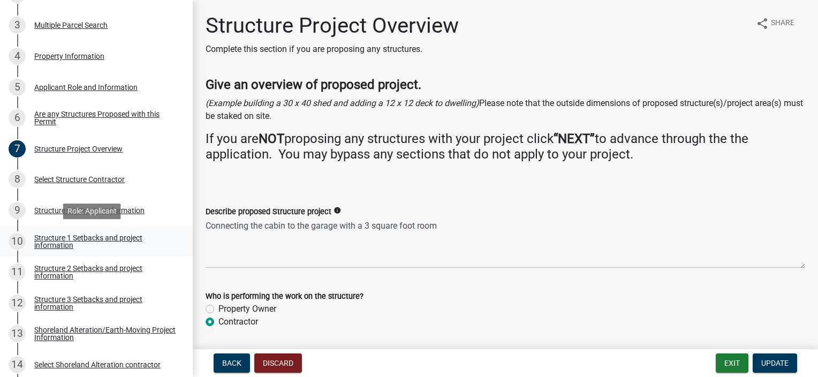
click at [54, 235] on div "Structure 1 Setbacks and project information" at bounding box center [104, 241] width 141 height 15
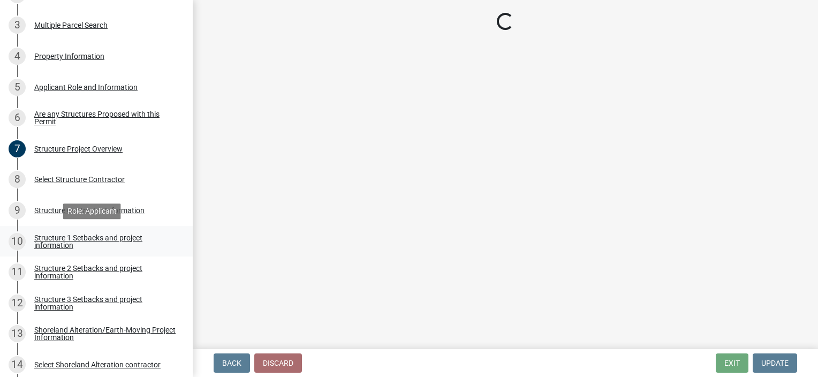
select select "c185e313-3403-4239-bd61-bb563c58a77a"
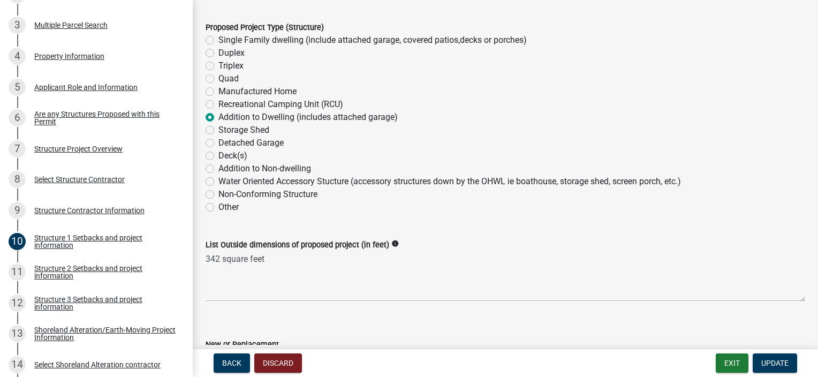
scroll to position [214, 0]
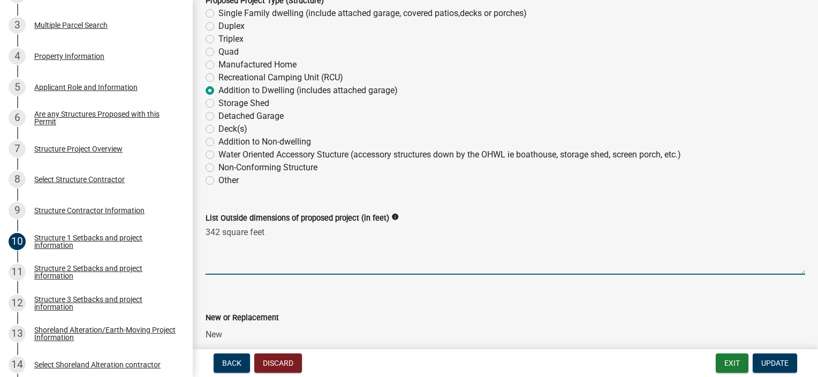
click at [268, 235] on textarea "342 square feet" at bounding box center [504, 249] width 599 height 50
click at [221, 229] on textarea "342 square feet" at bounding box center [504, 249] width 599 height 50
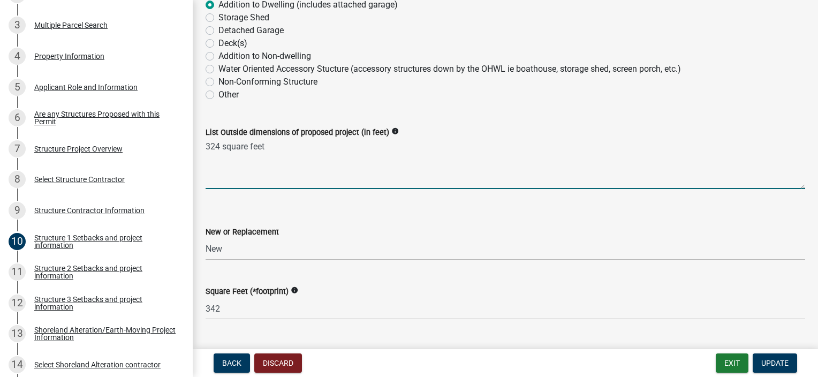
scroll to position [321, 0]
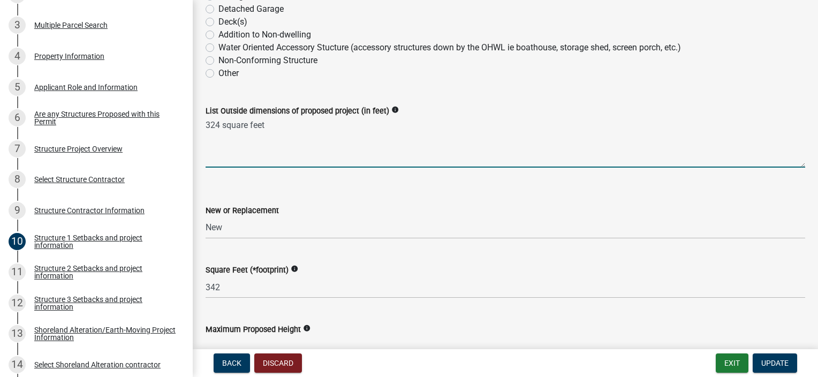
type textarea "324 square feet"
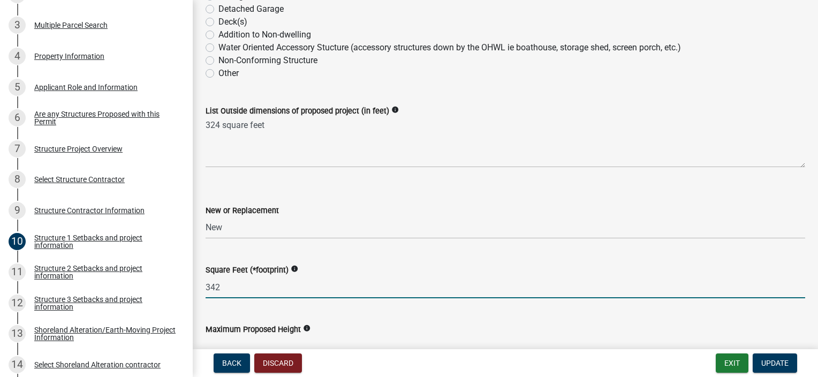
click at [220, 289] on input "342" at bounding box center [504, 287] width 599 height 22
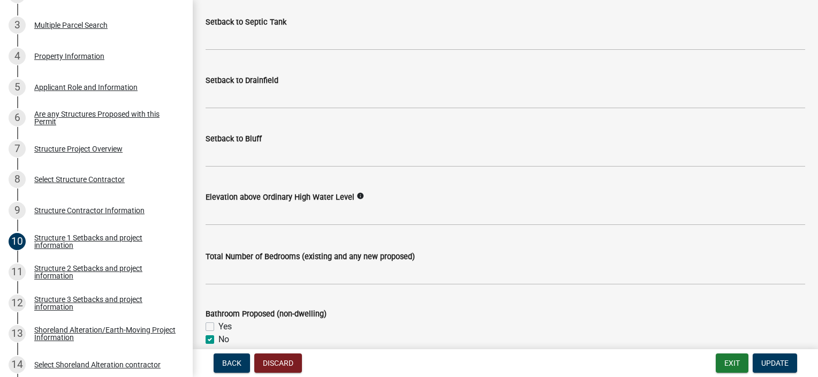
scroll to position [1070, 0]
type input "324"
click at [776, 365] on span "Update" at bounding box center [774, 363] width 27 height 9
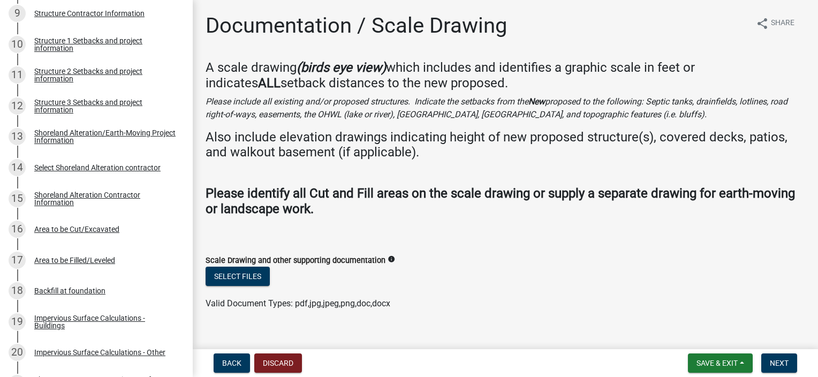
scroll to position [452, 0]
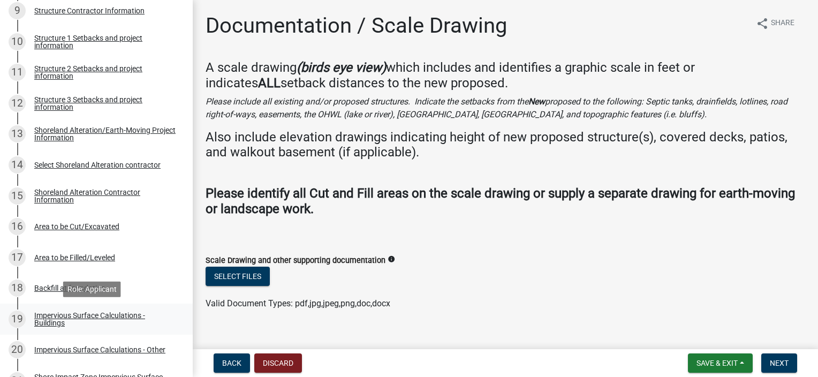
click at [65, 316] on div "Impervious Surface Calculations - Buildings" at bounding box center [104, 318] width 141 height 15
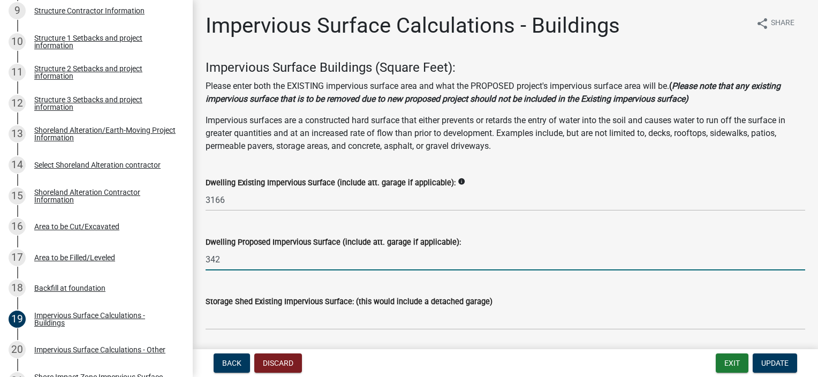
click at [224, 260] on input "342" at bounding box center [504, 259] width 599 height 22
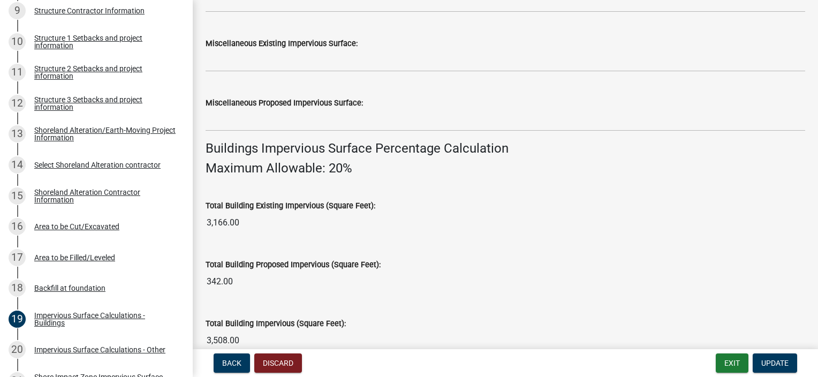
scroll to position [621, 0]
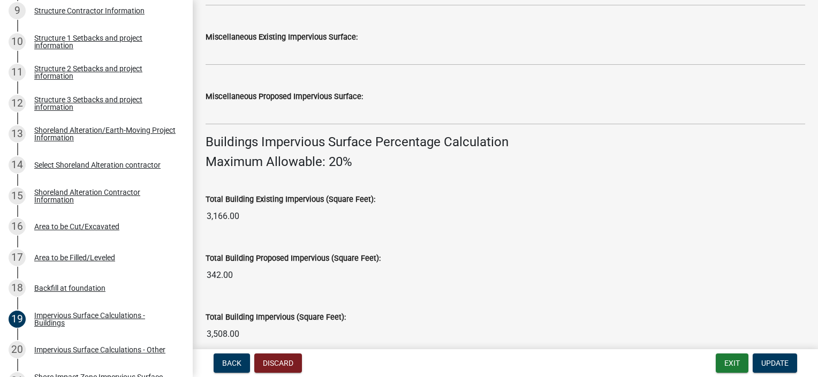
type input "324"
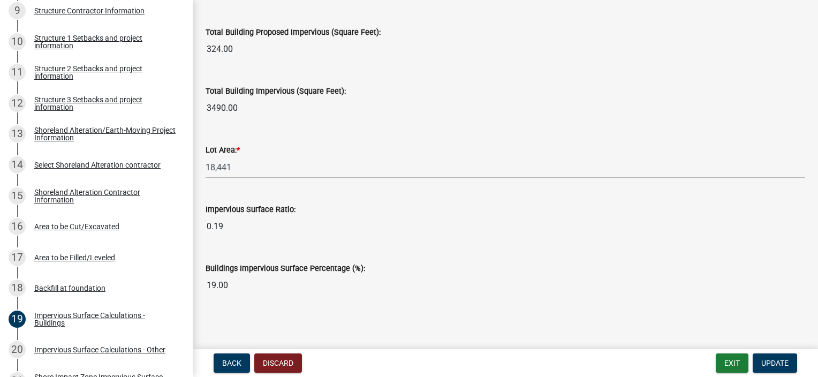
scroll to position [848, 0]
click at [781, 365] on span "Update" at bounding box center [774, 363] width 27 height 9
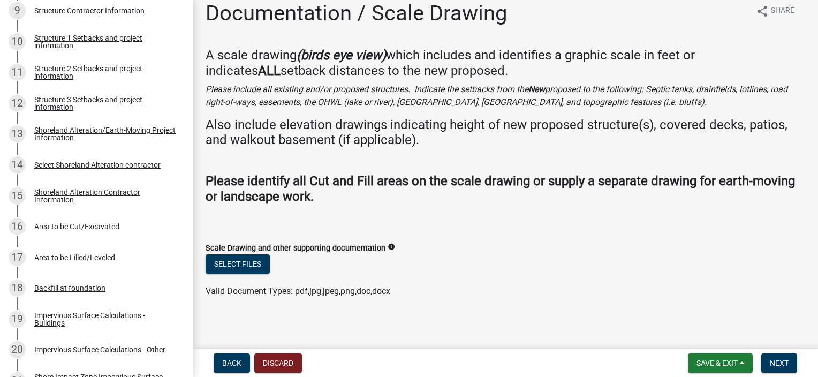
scroll to position [16, 0]
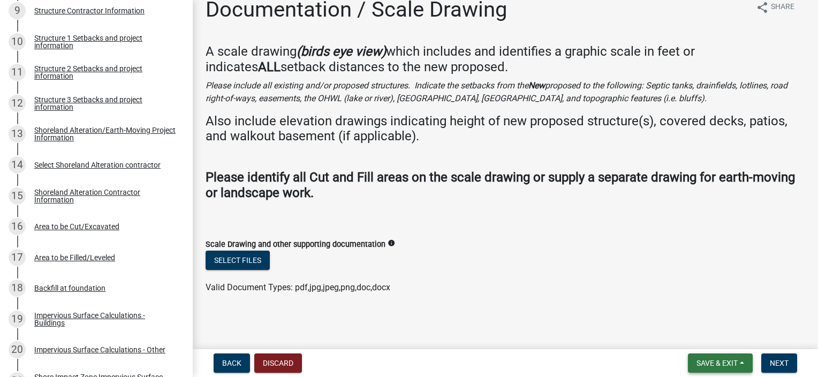
click at [742, 360] on button "Save & Exit" at bounding box center [720, 362] width 65 height 19
click at [698, 309] on button "Save" at bounding box center [710, 309] width 86 height 26
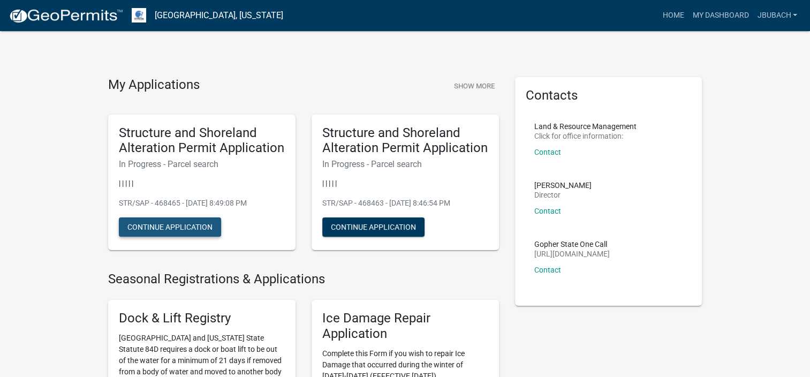
click at [165, 225] on button "Continue Application" at bounding box center [170, 226] width 102 height 19
click at [367, 229] on button "Continue Application" at bounding box center [373, 226] width 102 height 19
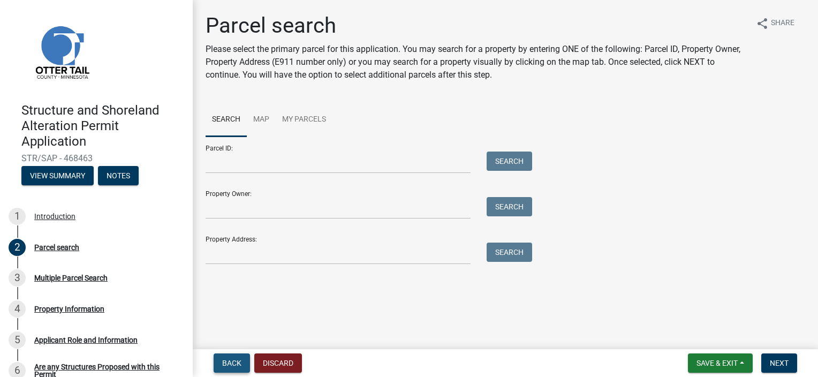
click at [237, 364] on span "Back" at bounding box center [231, 363] width 19 height 9
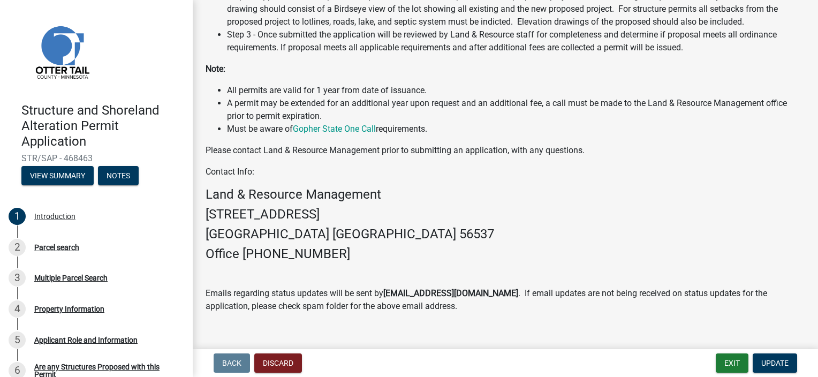
scroll to position [303, 0]
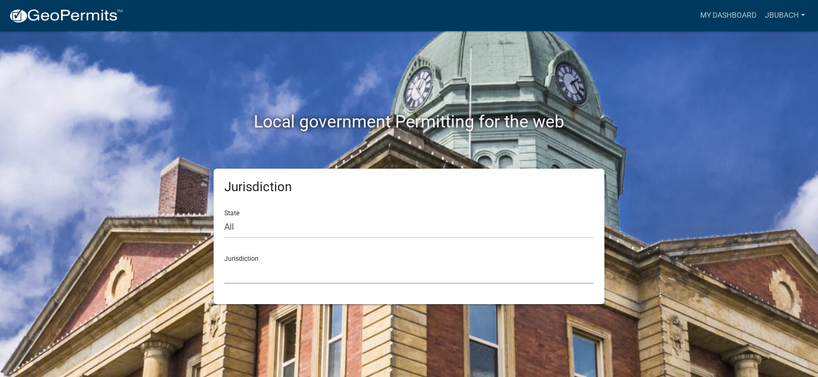
click at [311, 268] on select "[GEOGRAPHIC_DATA], [US_STATE] [GEOGRAPHIC_DATA], [US_STATE][PERSON_NAME][GEOGRA…" at bounding box center [408, 273] width 369 height 22
click at [675, 85] on div "Local government Permitting for the web" at bounding box center [409, 99] width 610 height 137
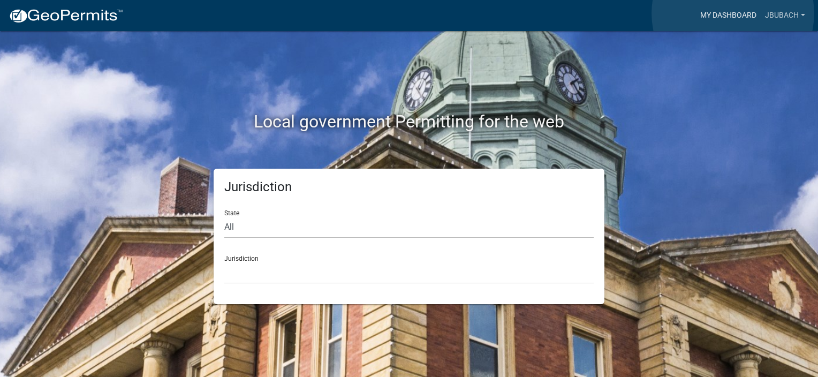
click at [733, 13] on link "My Dashboard" at bounding box center [728, 15] width 65 height 20
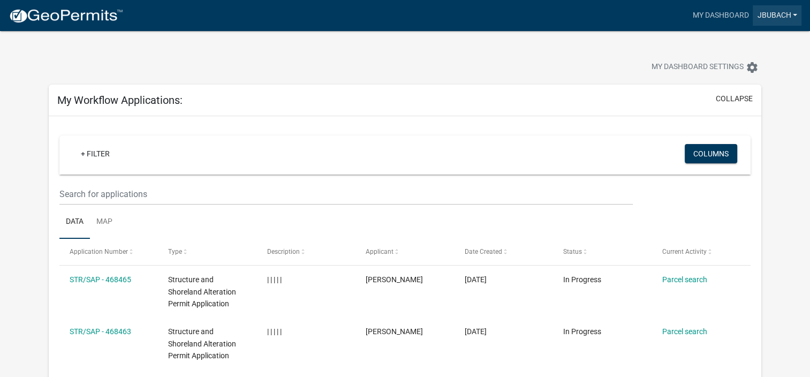
click at [791, 13] on link "Jbubach" at bounding box center [776, 15] width 49 height 20
click at [737, 44] on link "Account" at bounding box center [758, 44] width 86 height 26
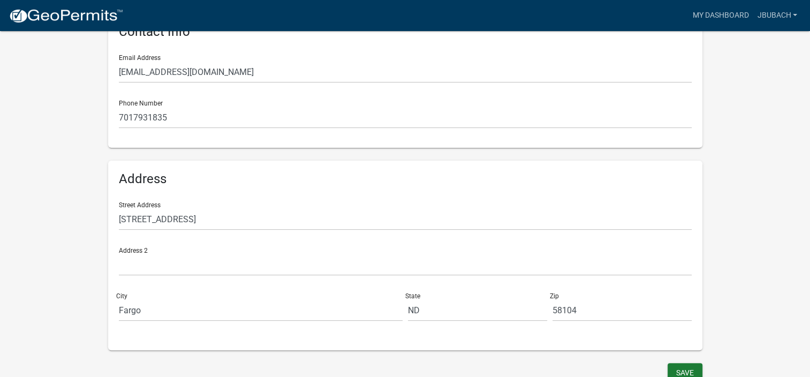
scroll to position [246, 0]
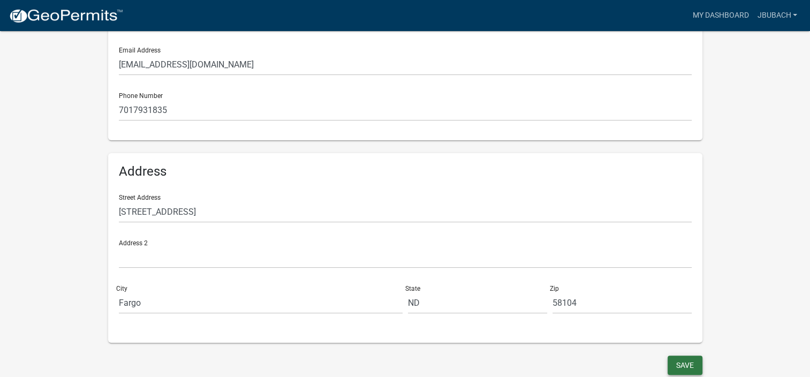
click at [689, 364] on button "Save" at bounding box center [684, 364] width 35 height 19
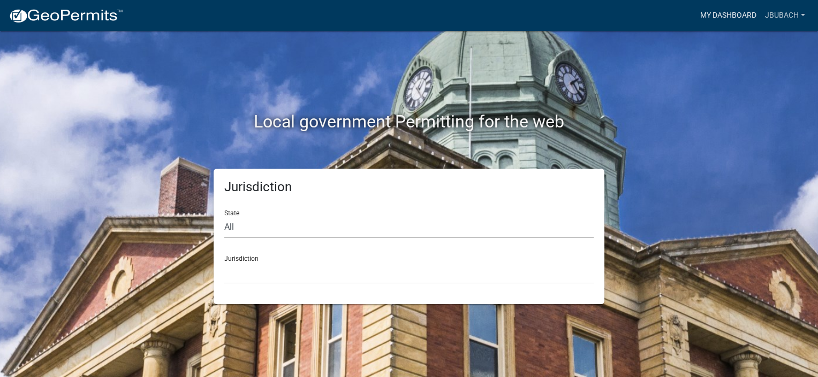
click at [732, 13] on link "My Dashboard" at bounding box center [728, 15] width 65 height 20
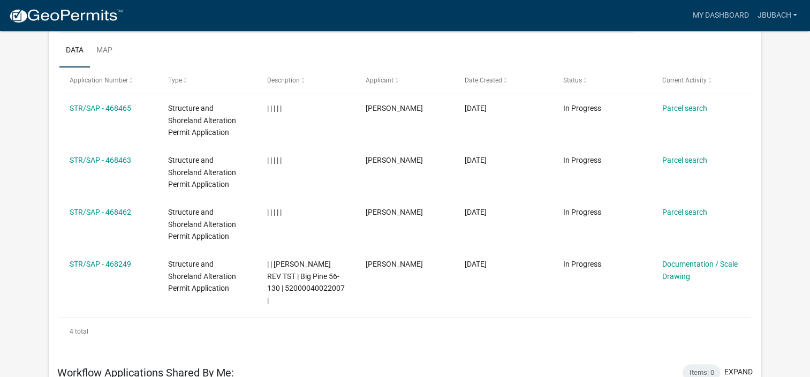
scroll to position [178, 0]
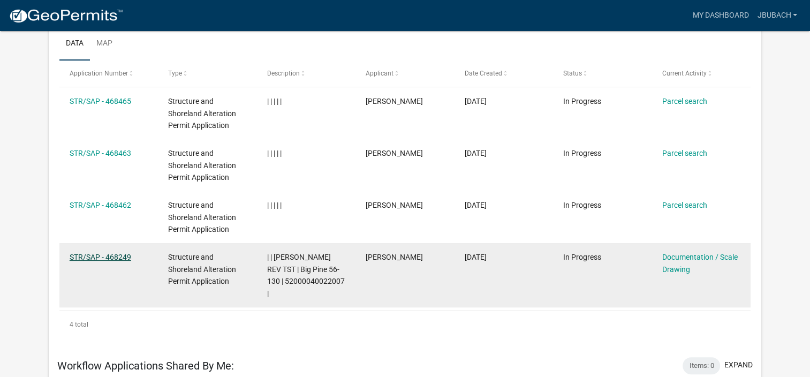
click at [90, 257] on link "STR/SAP - 468249" at bounding box center [101, 257] width 62 height 9
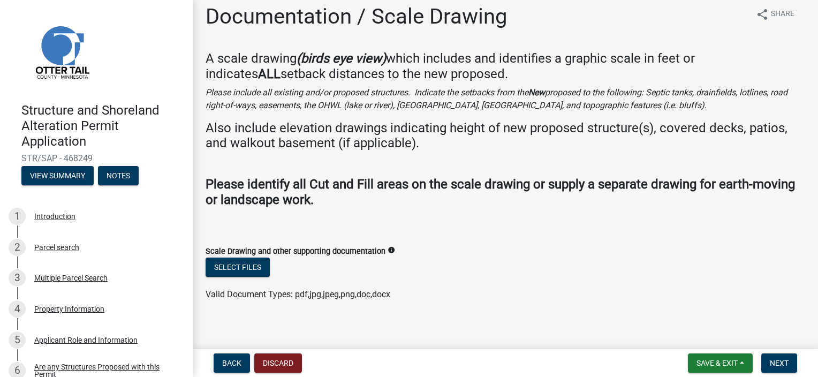
scroll to position [16, 0]
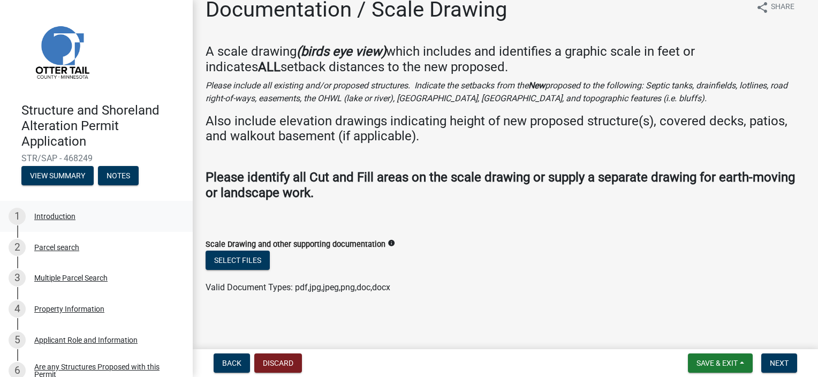
click at [51, 216] on div "Introduction" at bounding box center [54, 215] width 41 height 7
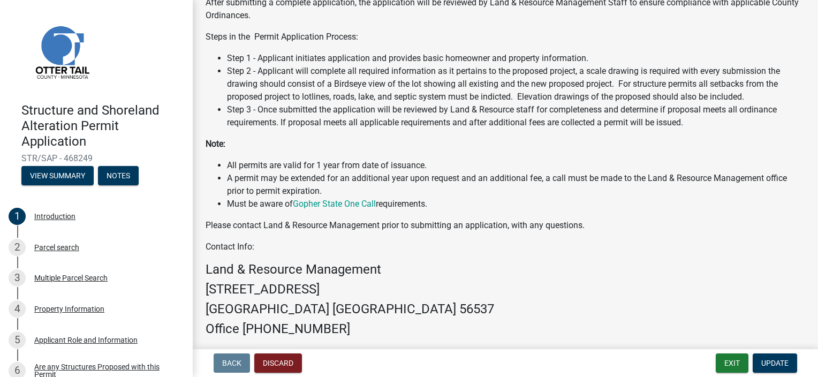
scroll to position [303, 0]
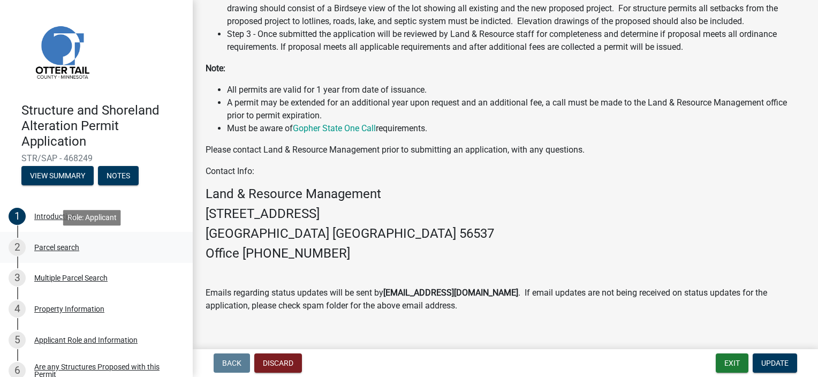
click at [43, 247] on div "Parcel search" at bounding box center [56, 246] width 45 height 7
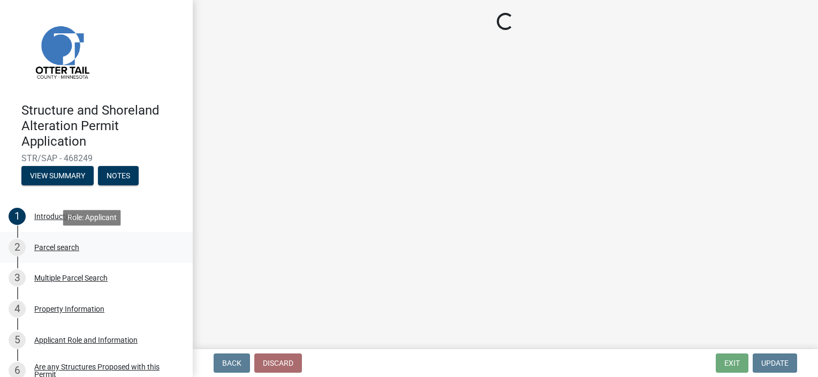
scroll to position [0, 0]
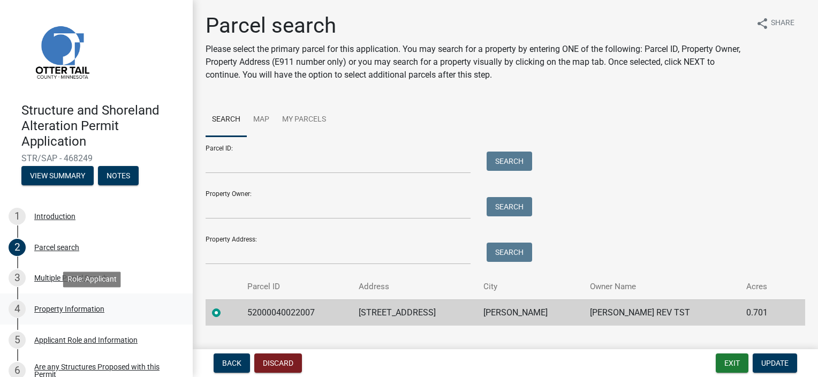
click at [60, 310] on div "Property Information" at bounding box center [69, 308] width 70 height 7
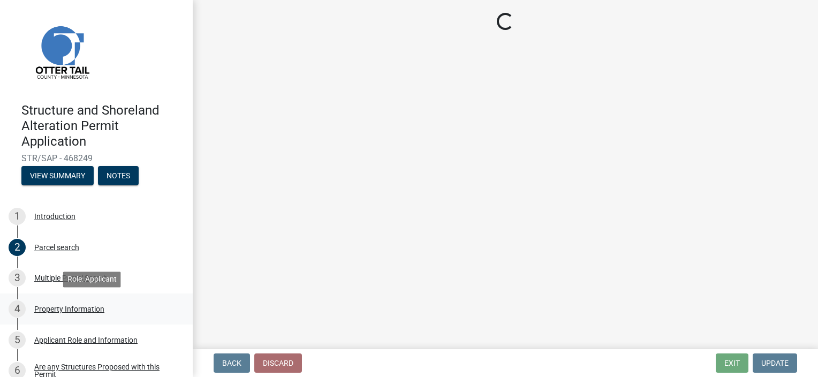
select select "7a383bc9-1ab3-45d1-a8e2-10abd99d8c01"
select select "9f52d7c9-96dd-4370-b810-ce091165f7c2"
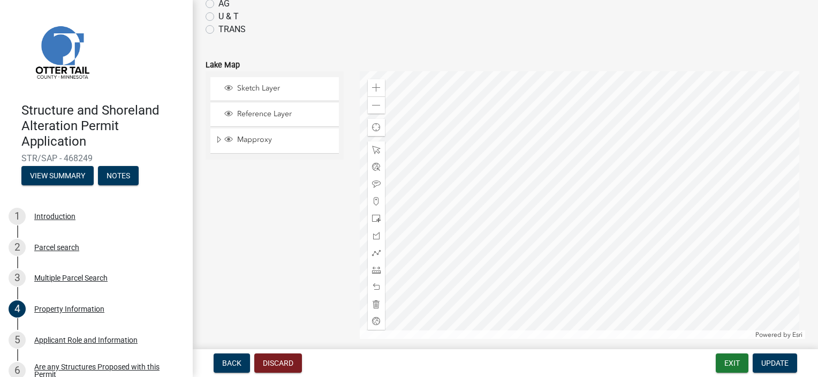
scroll to position [492, 0]
click at [37, 216] on div "Introduction" at bounding box center [54, 215] width 41 height 7
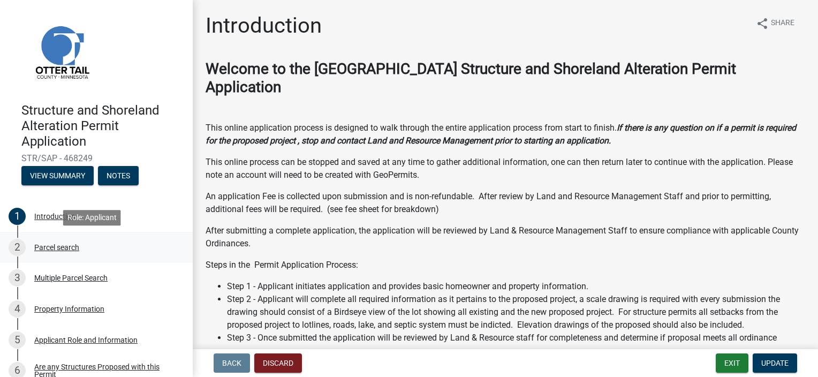
click at [43, 248] on div "Parcel search" at bounding box center [56, 246] width 45 height 7
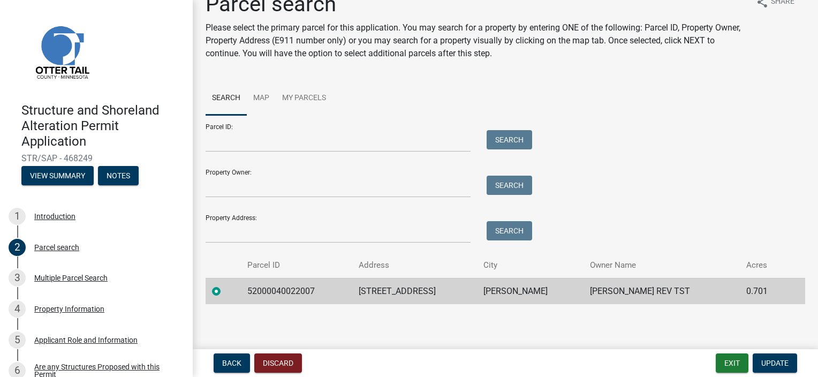
scroll to position [22, 0]
click at [50, 311] on div "Property Information" at bounding box center [69, 308] width 70 height 7
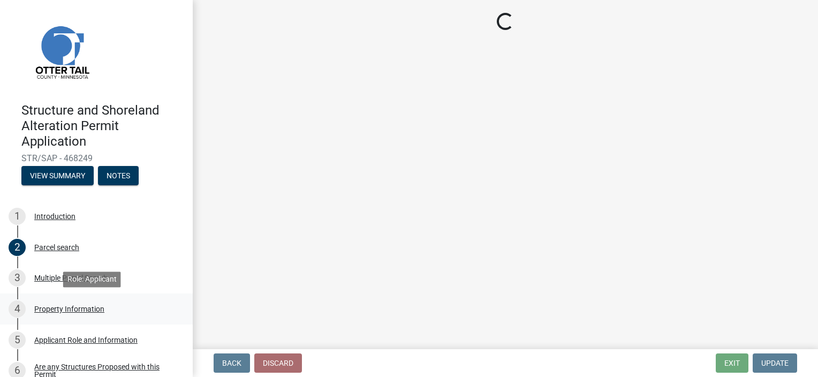
select select "7a383bc9-1ab3-45d1-a8e2-10abd99d8c01"
select select "9f52d7c9-96dd-4370-b810-ce091165f7c2"
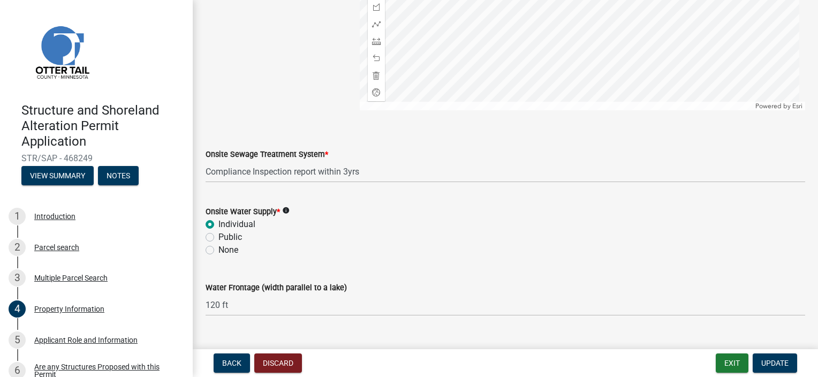
scroll to position [742, 0]
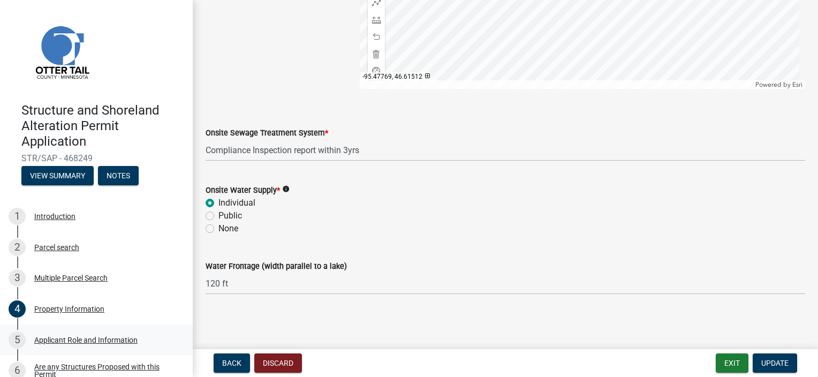
click at [62, 342] on div "Applicant Role and Information" at bounding box center [85, 339] width 103 height 7
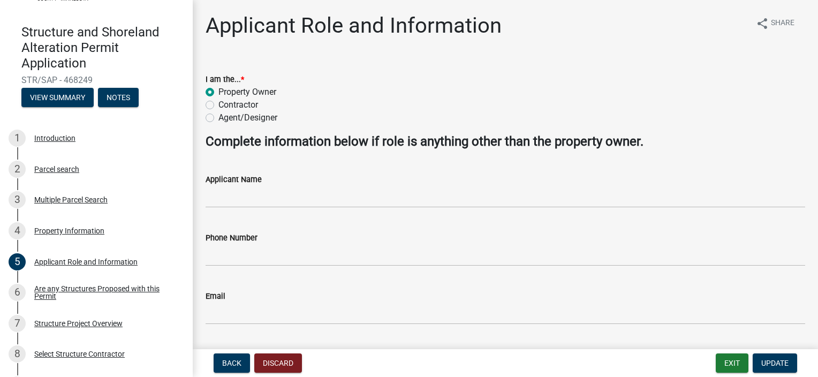
scroll to position [100, 0]
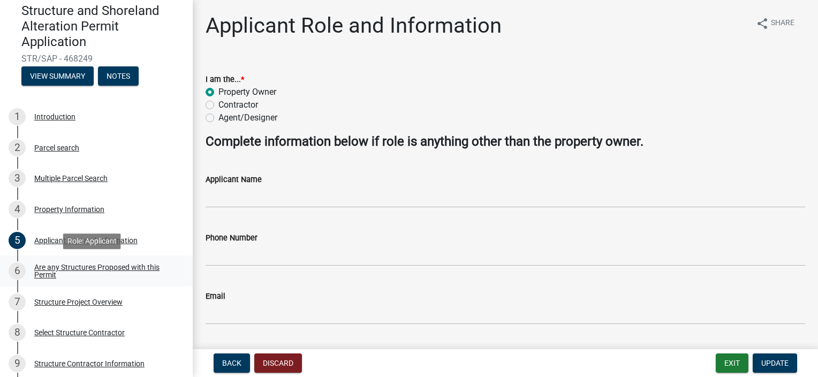
click at [45, 269] on div "Are any Structures Proposed with this Permit" at bounding box center [104, 270] width 141 height 15
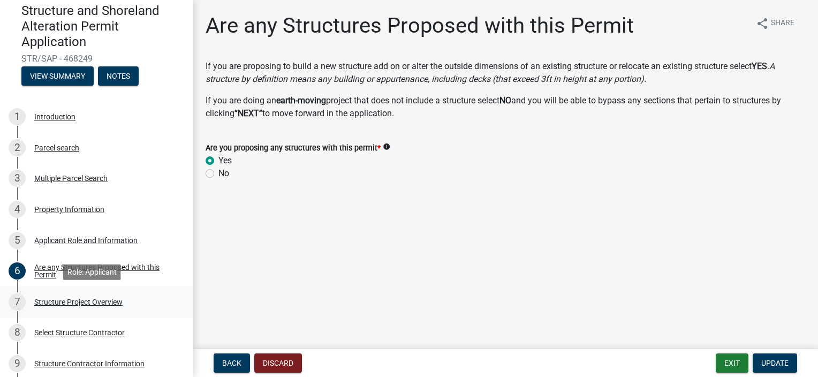
click at [52, 302] on div "Structure Project Overview" at bounding box center [78, 301] width 88 height 7
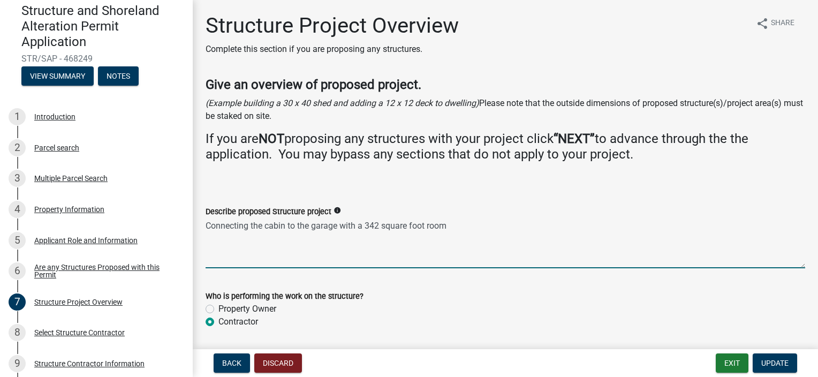
click at [380, 223] on textarea "Connecting the cabin to the garage with a 342 square foot room" at bounding box center [504, 243] width 599 height 50
type textarea "Connecting the cabin to the garage with a 324 square foot room"
click at [765, 359] on span "Update" at bounding box center [774, 363] width 27 height 9
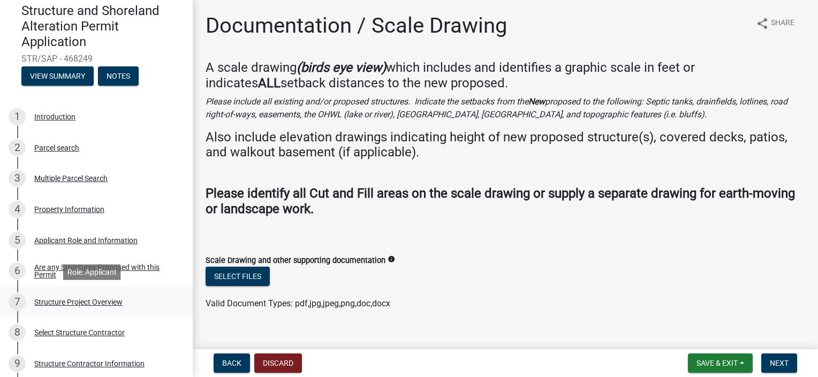
click at [54, 299] on div "Structure Project Overview" at bounding box center [78, 301] width 88 height 7
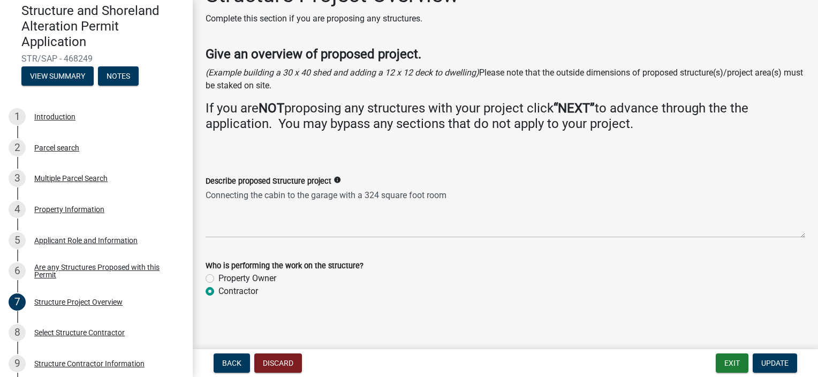
scroll to position [35, 0]
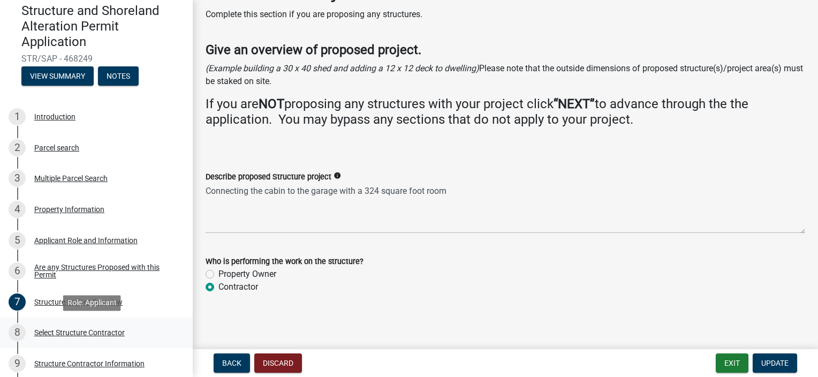
click at [115, 334] on div "Select Structure Contractor" at bounding box center [79, 332] width 90 height 7
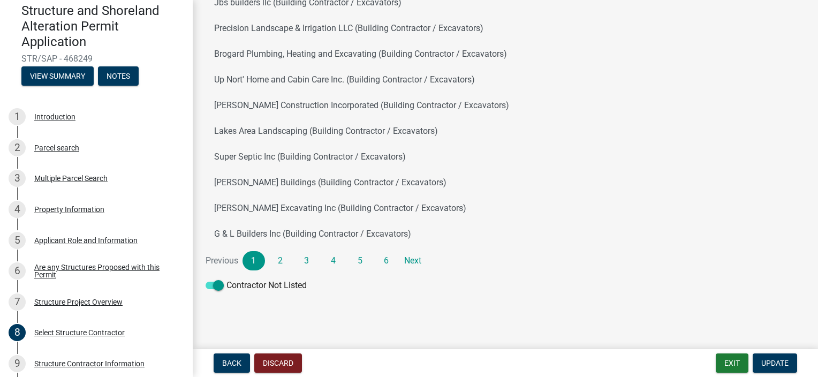
scroll to position [136, 0]
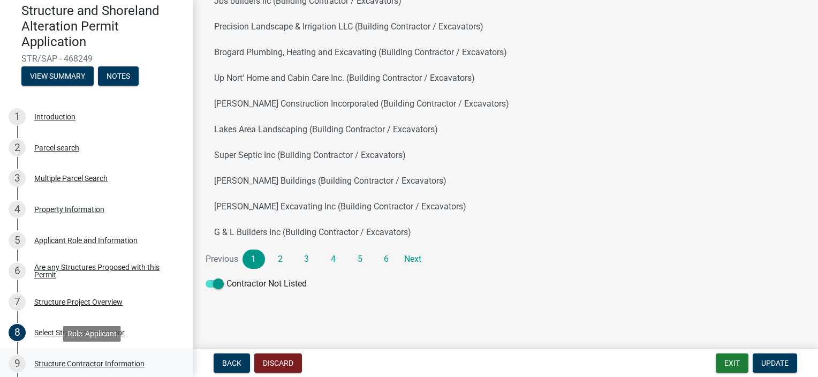
click at [75, 361] on div "Structure Contractor Information" at bounding box center [89, 363] width 110 height 7
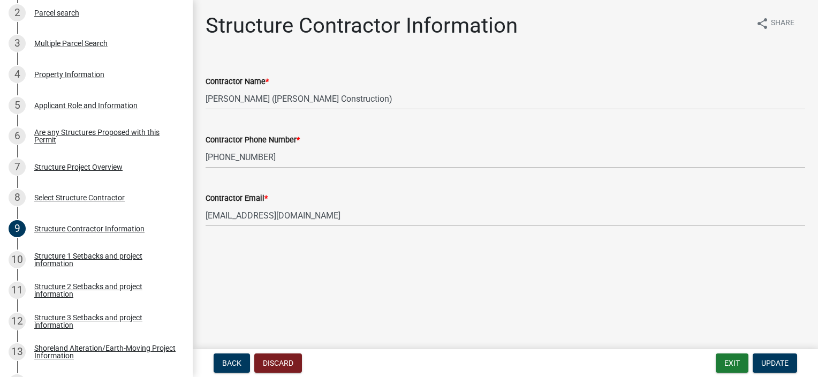
scroll to position [235, 0]
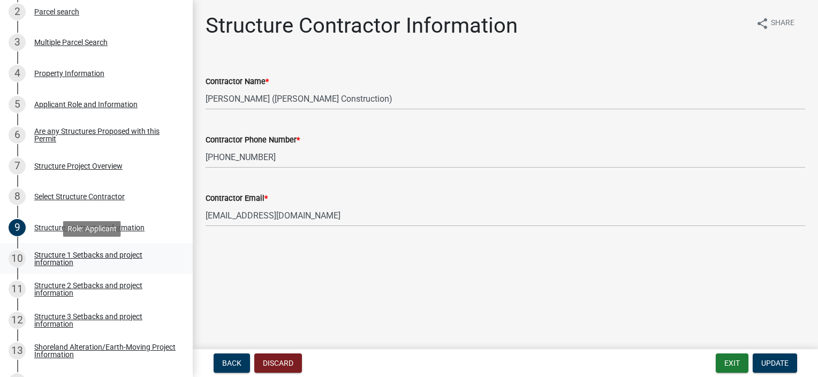
click at [36, 255] on div "Structure 1 Setbacks and project information" at bounding box center [104, 258] width 141 height 15
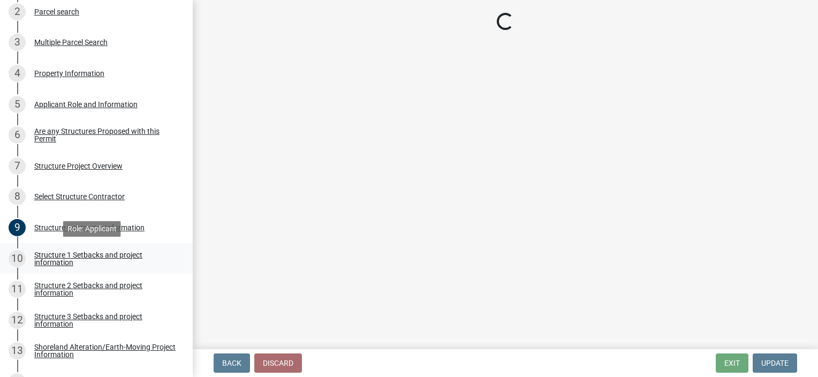
select select "c185e313-3403-4239-bd61-bb563c58a77a"
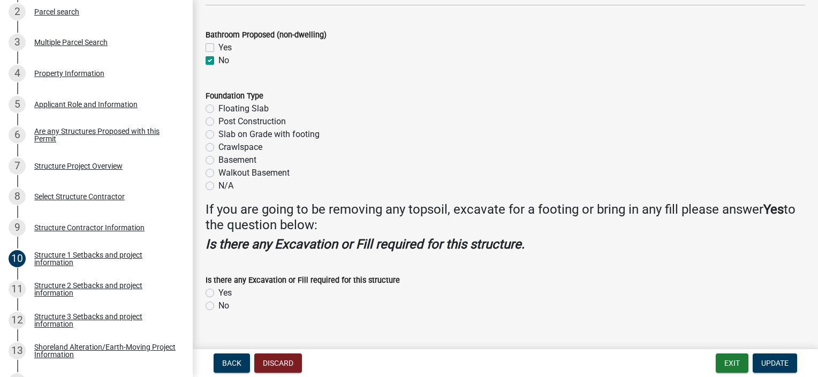
scroll to position [1367, 0]
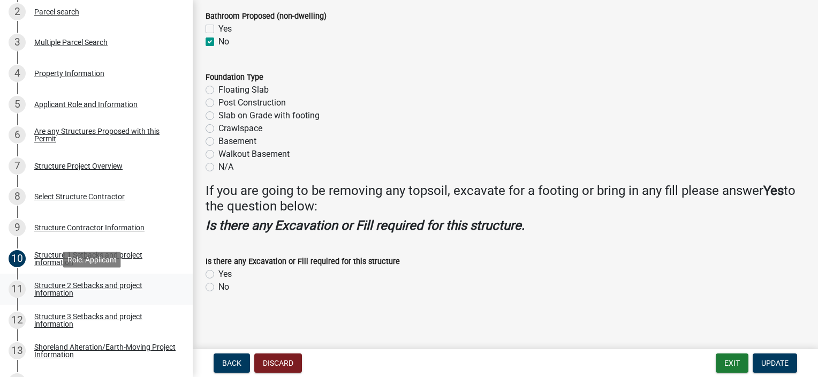
click at [49, 287] on div "Structure 2 Setbacks and project information" at bounding box center [104, 288] width 141 height 15
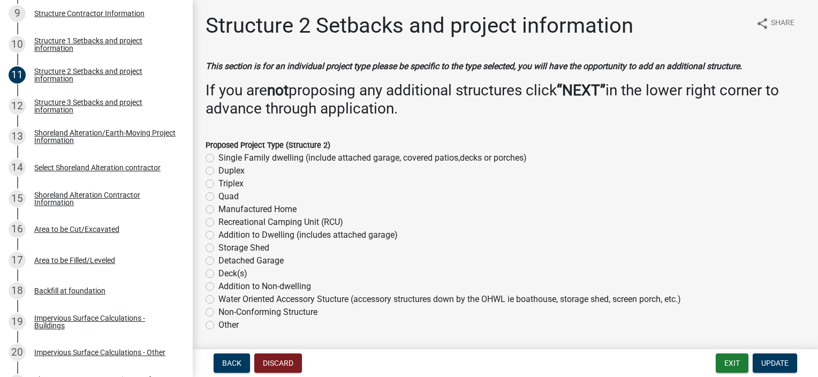
scroll to position [485, 0]
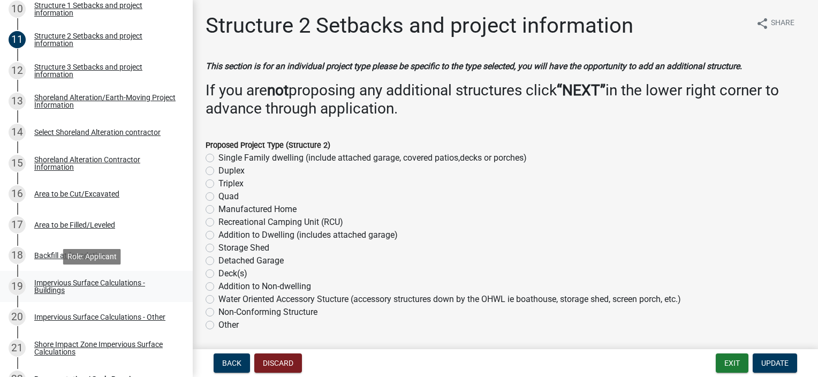
click at [45, 285] on div "Impervious Surface Calculations - Buildings" at bounding box center [104, 286] width 141 height 15
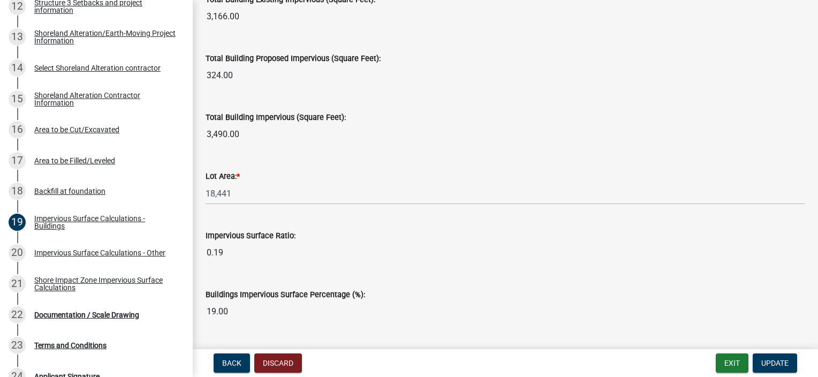
scroll to position [570, 0]
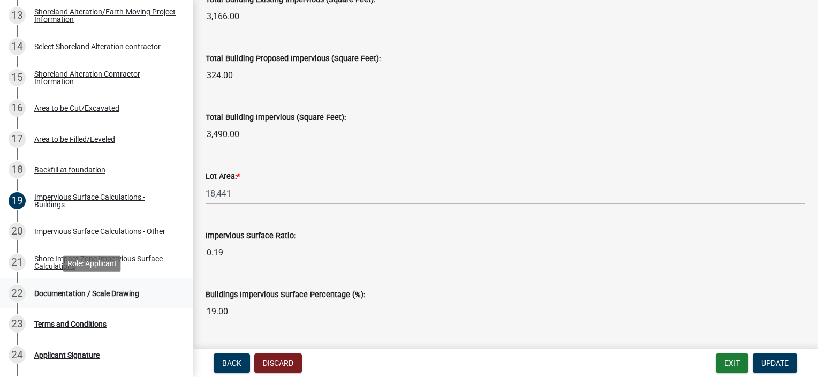
click at [67, 291] on div "Documentation / Scale Drawing" at bounding box center [86, 292] width 105 height 7
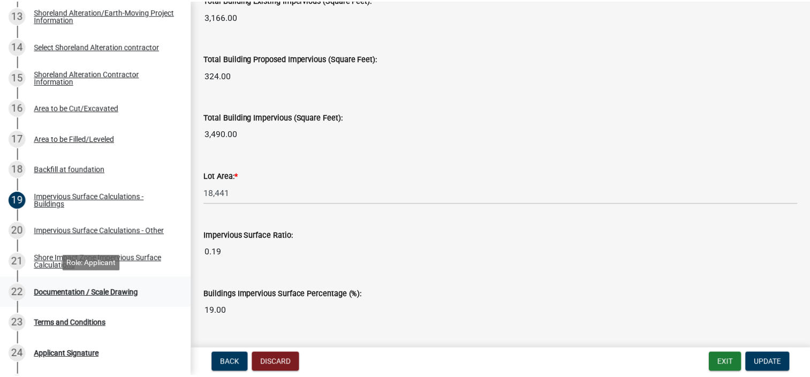
scroll to position [0, 0]
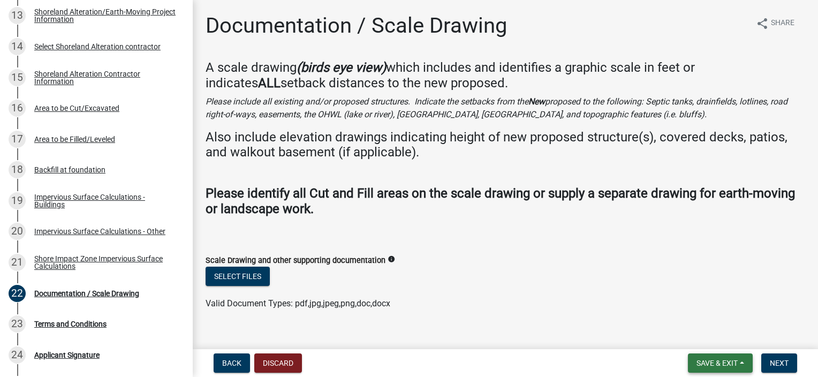
click at [727, 361] on span "Save & Exit" at bounding box center [716, 363] width 41 height 9
click at [697, 334] on button "Save & Exit" at bounding box center [710, 335] width 86 height 26
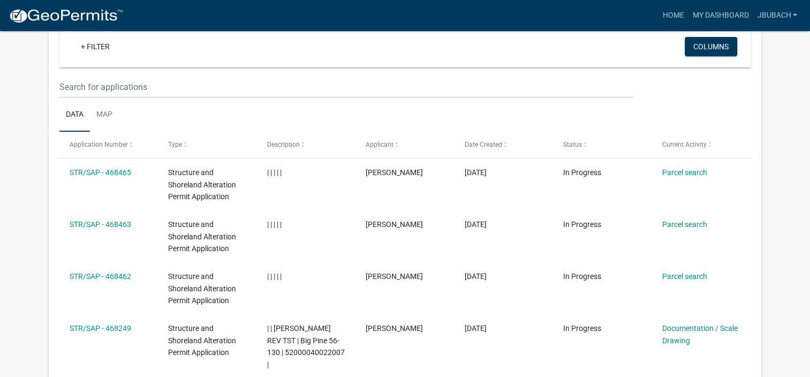
scroll to position [142, 0]
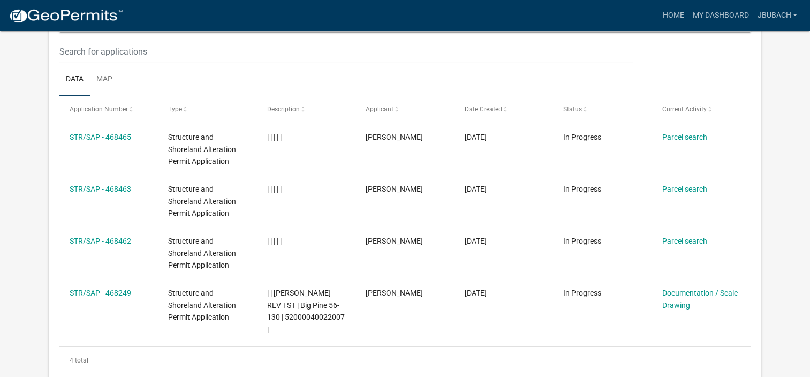
drag, startPoint x: 71, startPoint y: 128, endPoint x: 7, endPoint y: 136, distance: 63.6
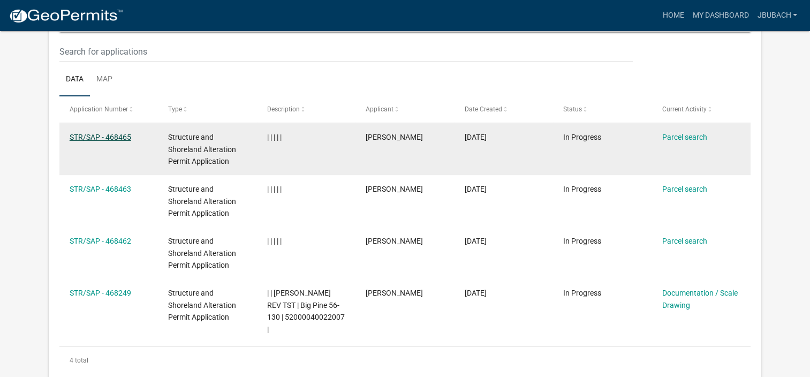
click at [83, 136] on link "STR/SAP - 468465" at bounding box center [101, 137] width 62 height 9
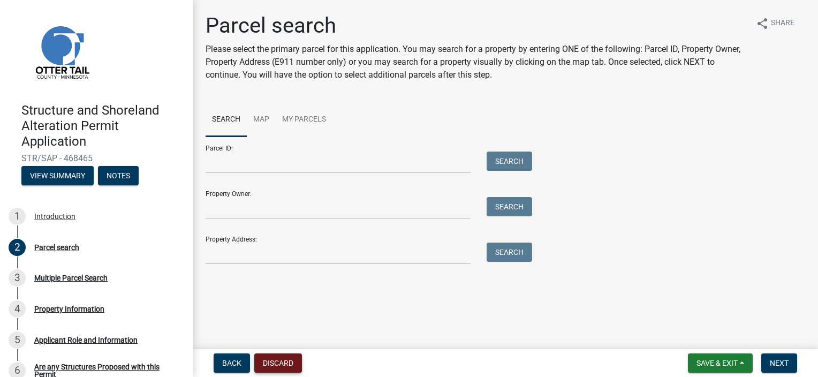
click at [276, 361] on button "Discard" at bounding box center [278, 362] width 48 height 19
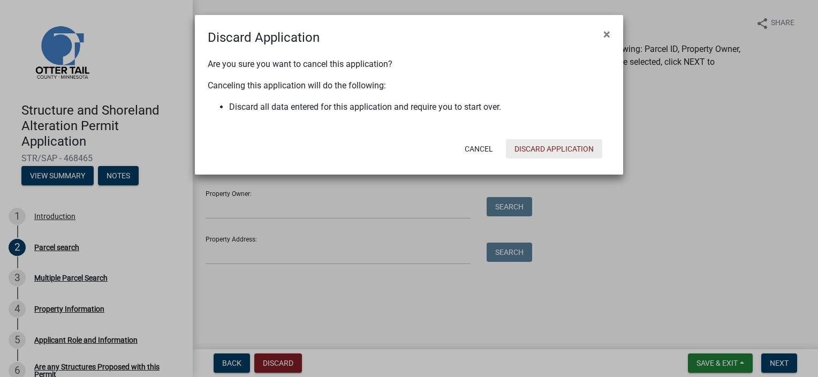
click at [530, 148] on button "Discard Application" at bounding box center [554, 148] width 96 height 19
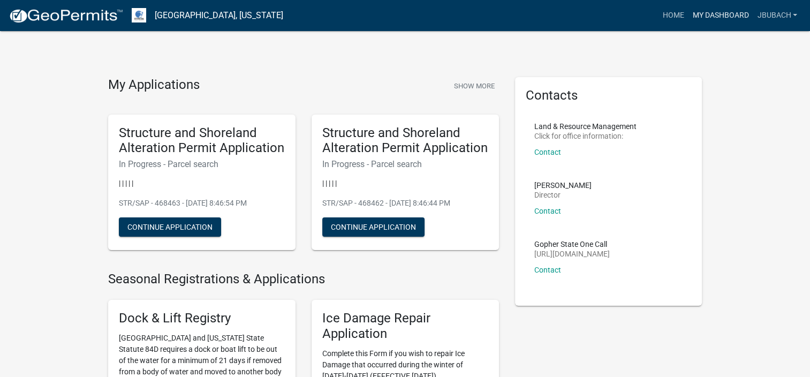
click at [702, 13] on link "My Dashboard" at bounding box center [720, 15] width 65 height 20
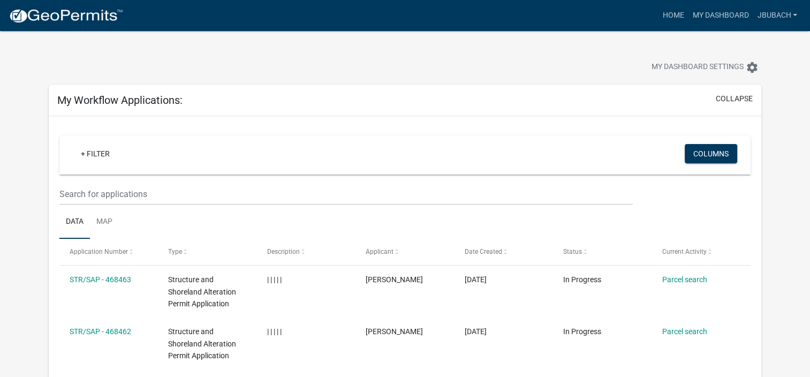
scroll to position [86, 0]
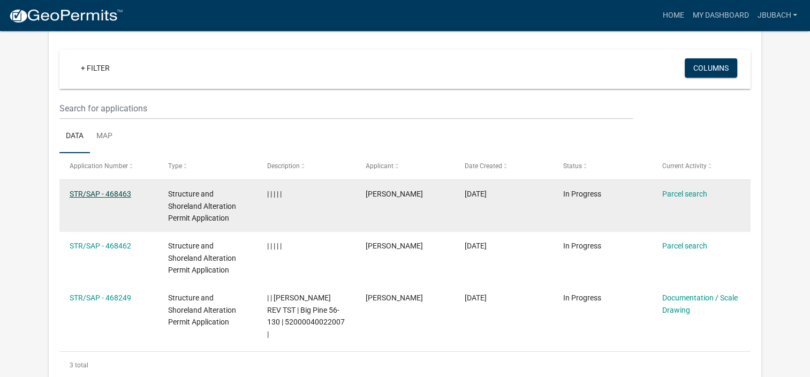
click at [75, 192] on link "STR/SAP - 468463" at bounding box center [101, 193] width 62 height 9
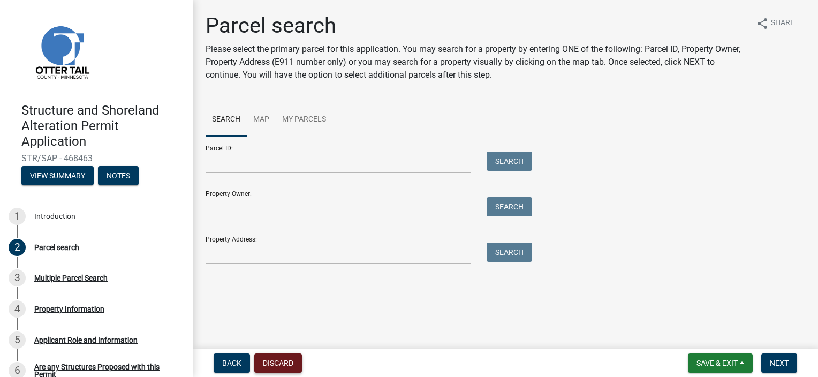
click at [281, 357] on button "Discard" at bounding box center [278, 362] width 48 height 19
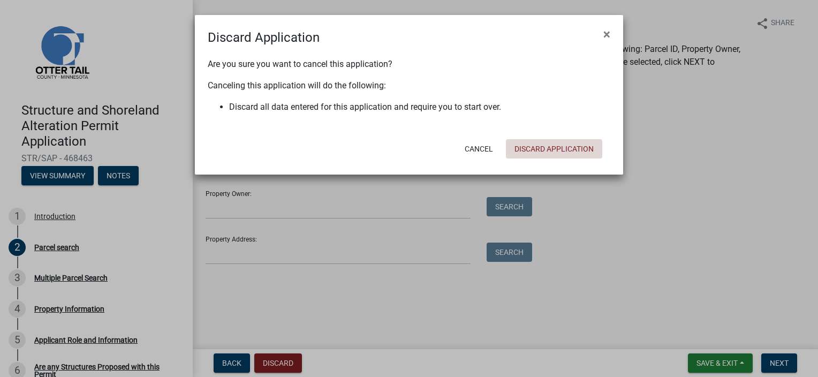
click at [537, 148] on button "Discard Application" at bounding box center [554, 148] width 96 height 19
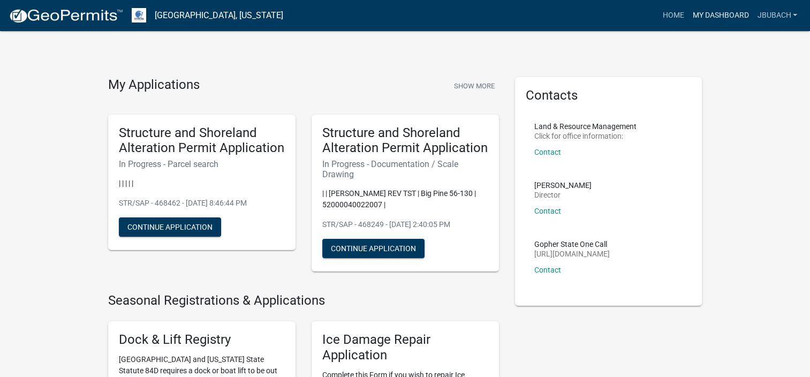
click at [718, 14] on link "My Dashboard" at bounding box center [720, 15] width 65 height 20
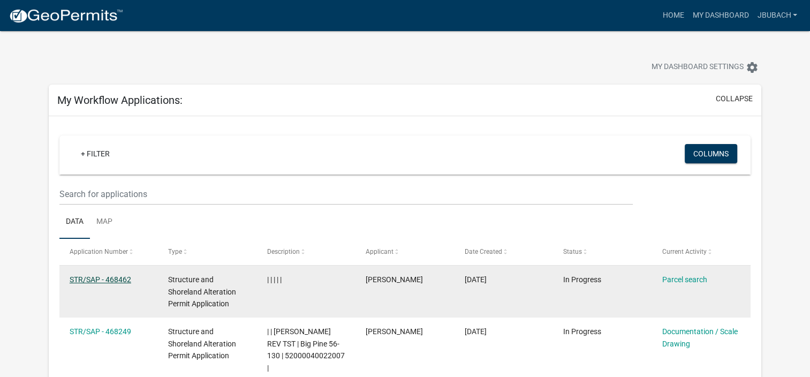
click at [95, 279] on link "STR/SAP - 468462" at bounding box center [101, 279] width 62 height 9
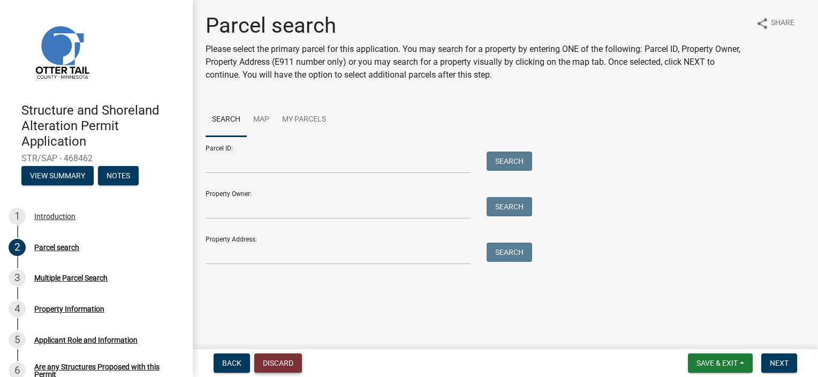
click at [272, 360] on button "Discard" at bounding box center [278, 362] width 48 height 19
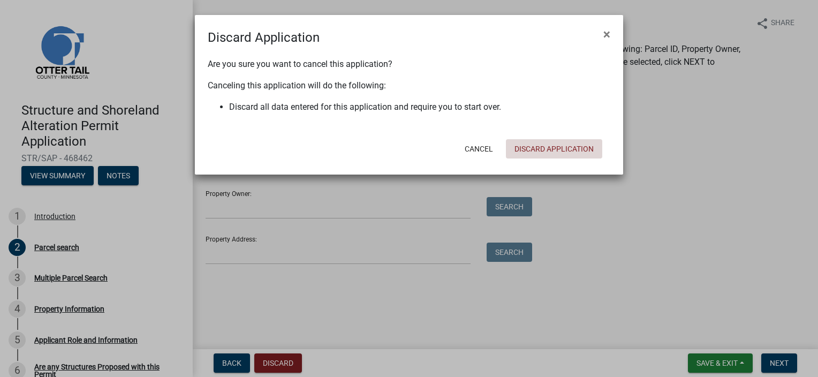
click at [570, 146] on button "Discard Application" at bounding box center [554, 148] width 96 height 19
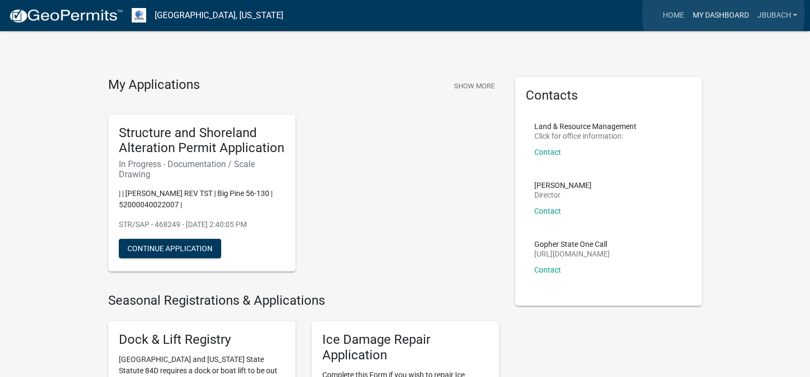
click at [723, 13] on link "My Dashboard" at bounding box center [720, 15] width 65 height 20
